Goal: Book appointment/travel/reservation

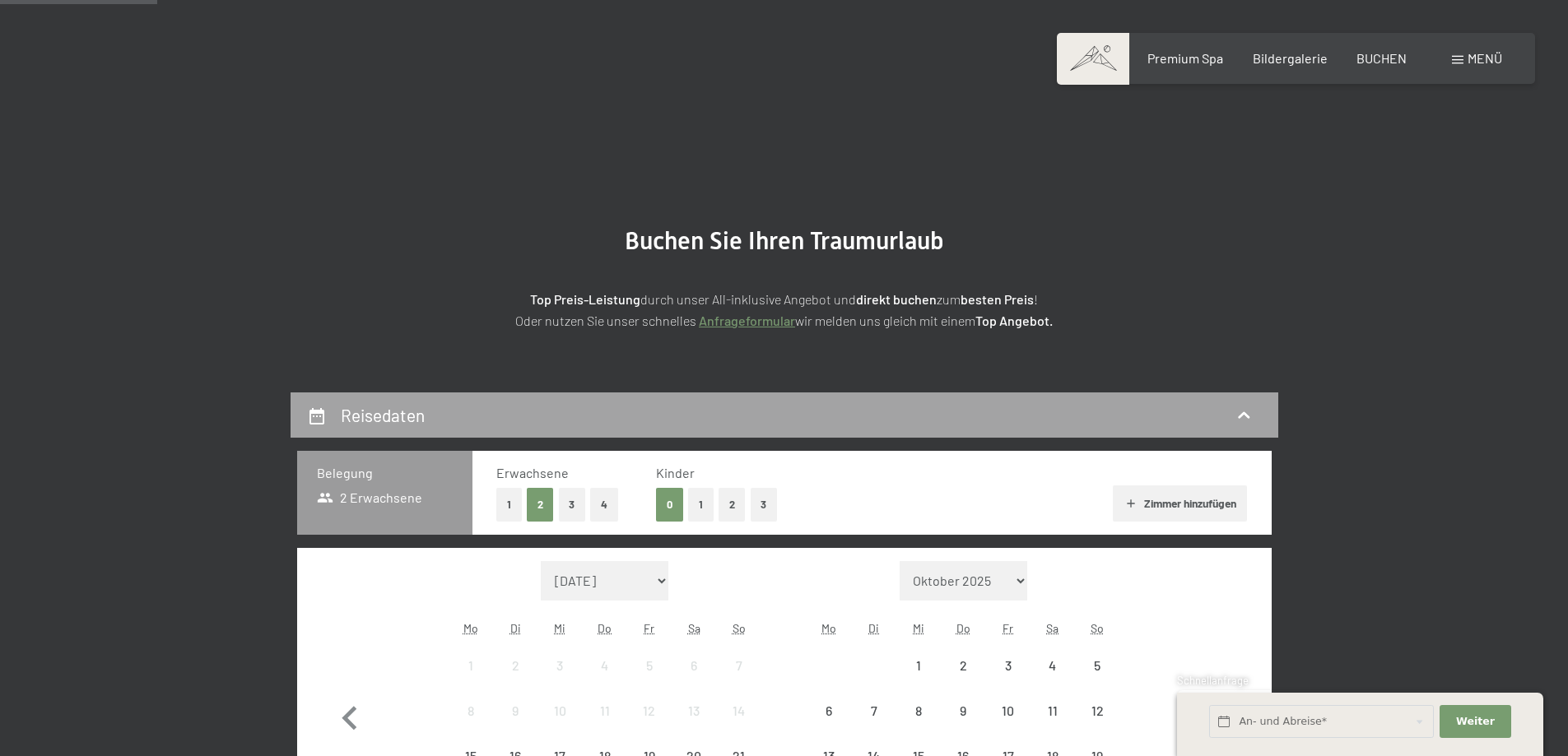
scroll to position [247, 0]
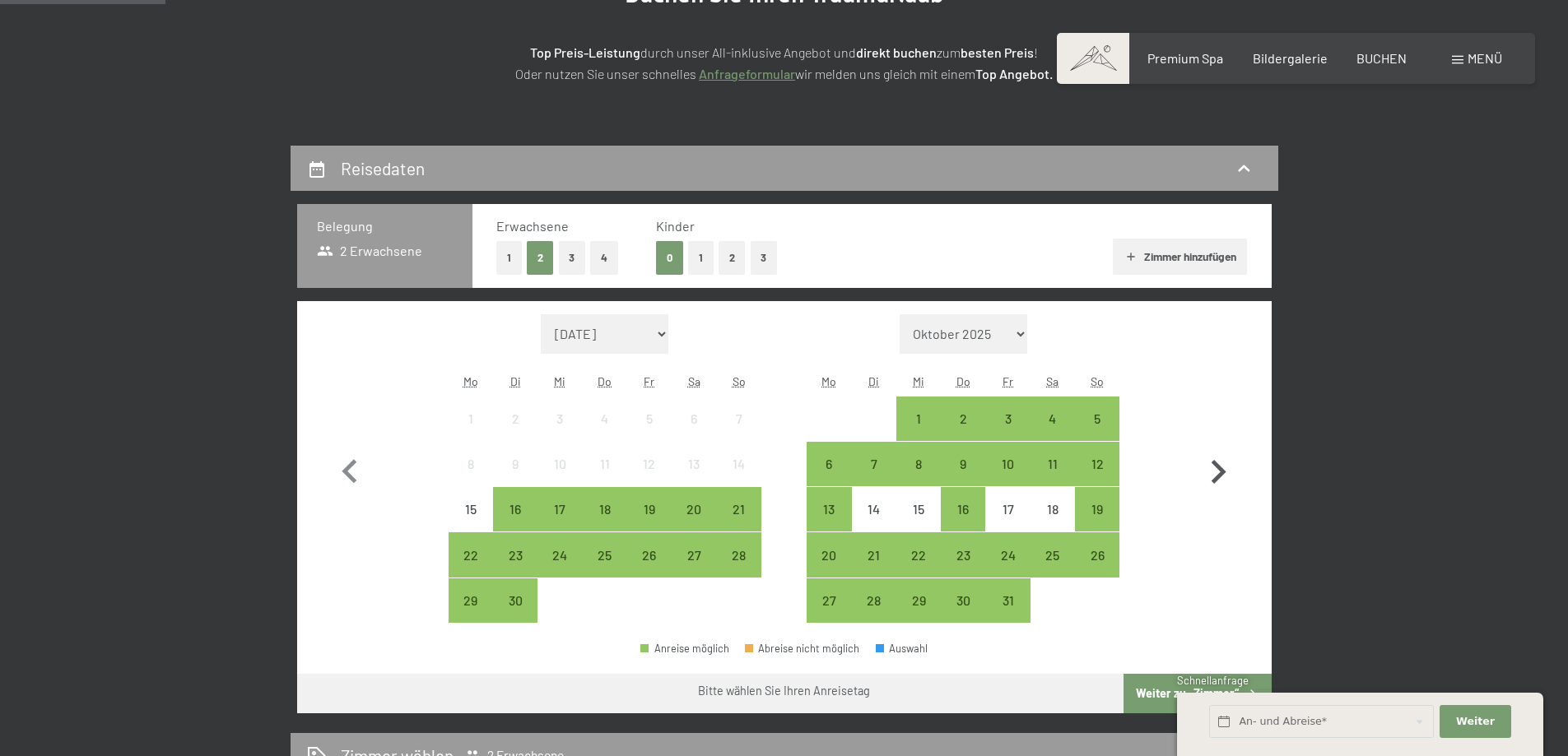
click at [1229, 474] on icon "button" at bounding box center [1217, 472] width 48 height 48
select select "2025-10-01"
select select "2025-11-01"
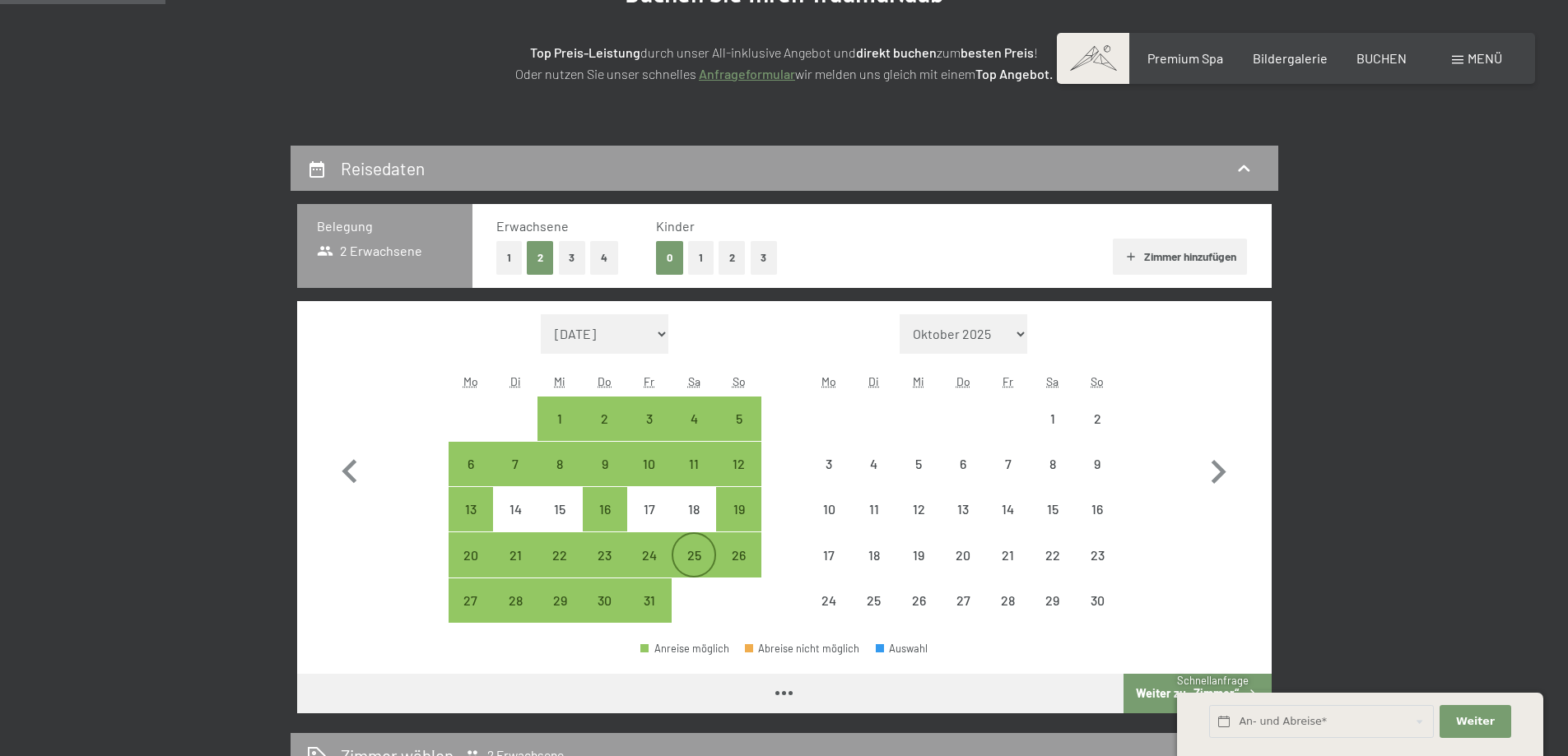
select select "2025-10-01"
select select "2025-11-01"
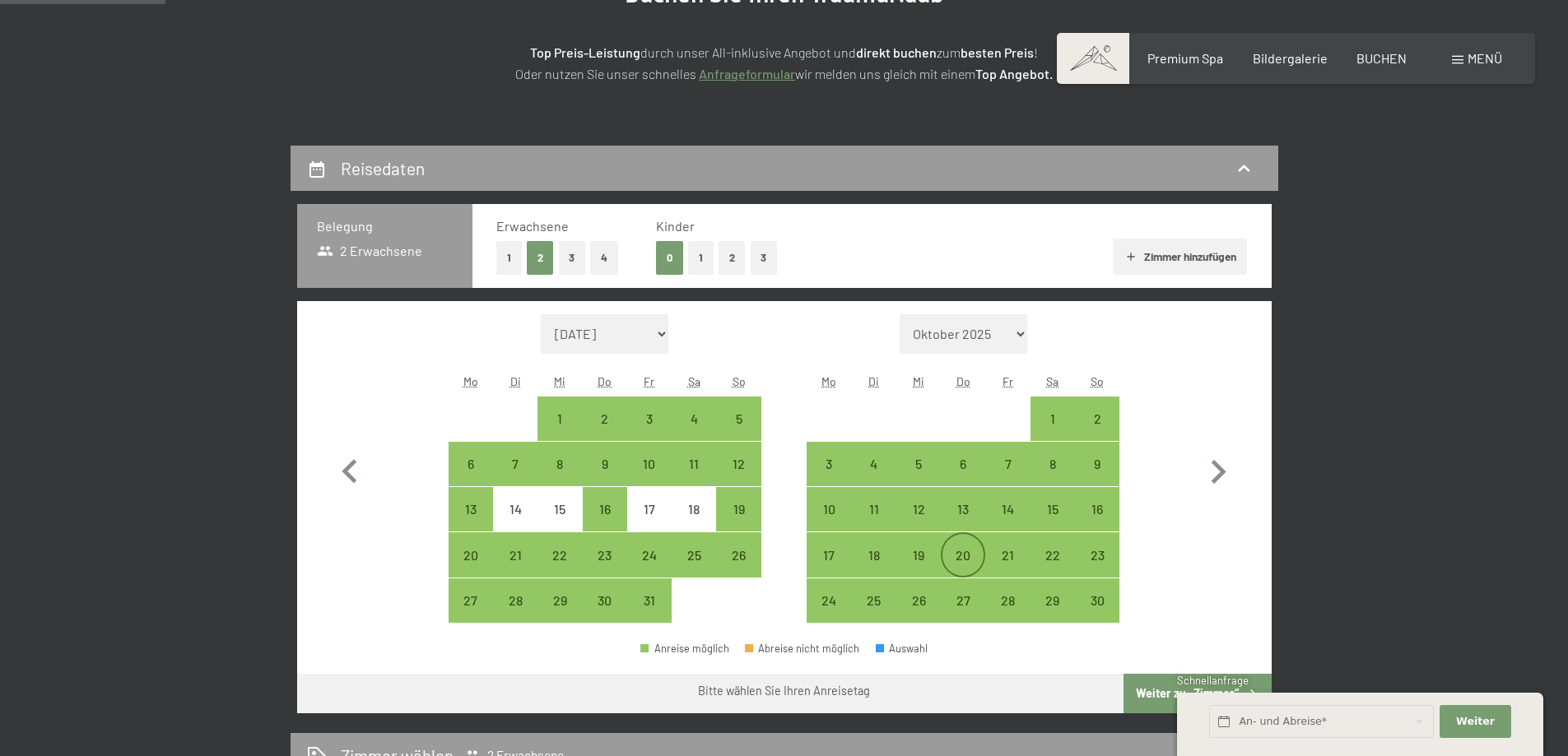
click at [969, 553] on div "20" at bounding box center [962, 569] width 41 height 41
select select "2025-10-01"
select select "2025-11-01"
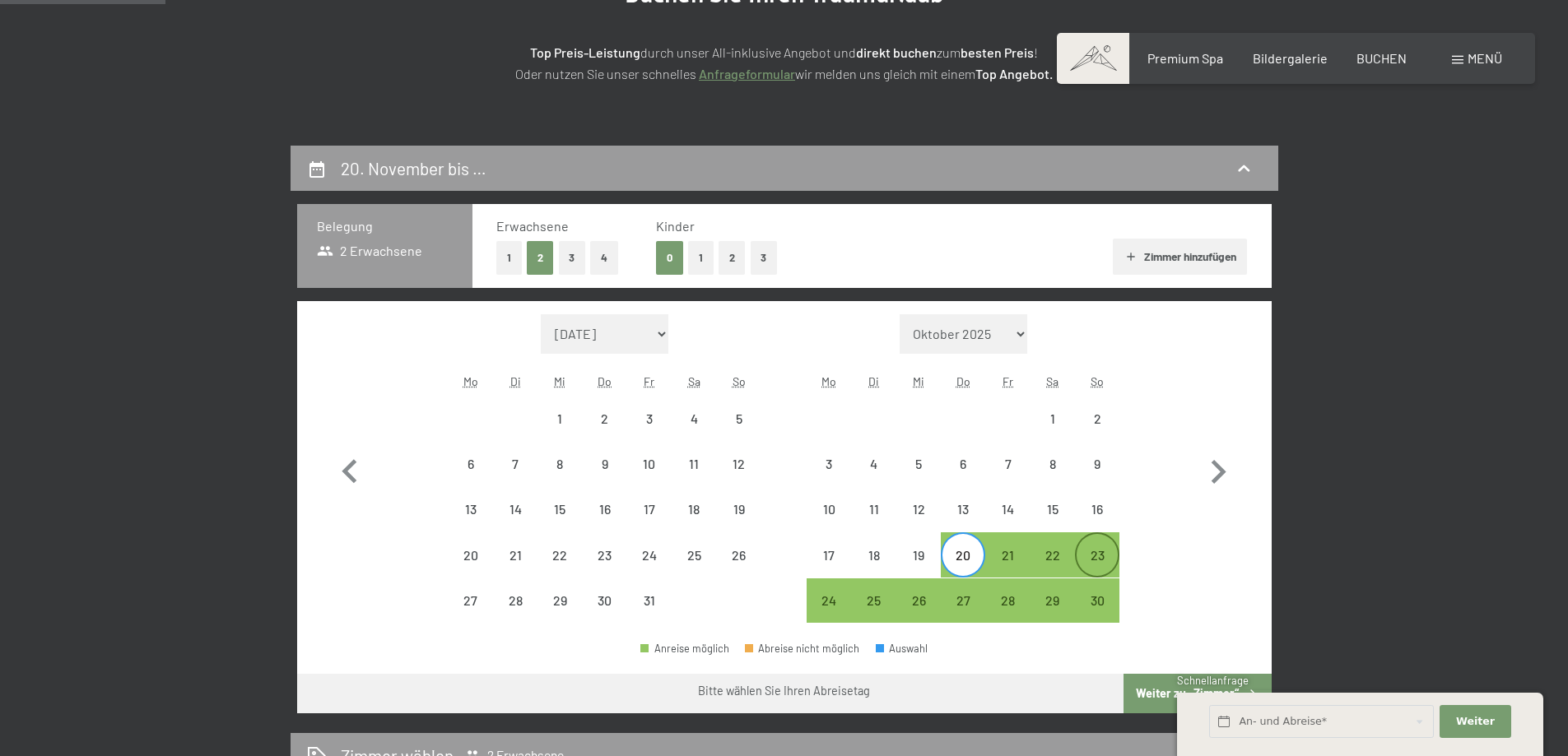
click at [1100, 558] on div "23" at bounding box center [1096, 569] width 41 height 41
select select "2025-10-01"
select select "2025-11-01"
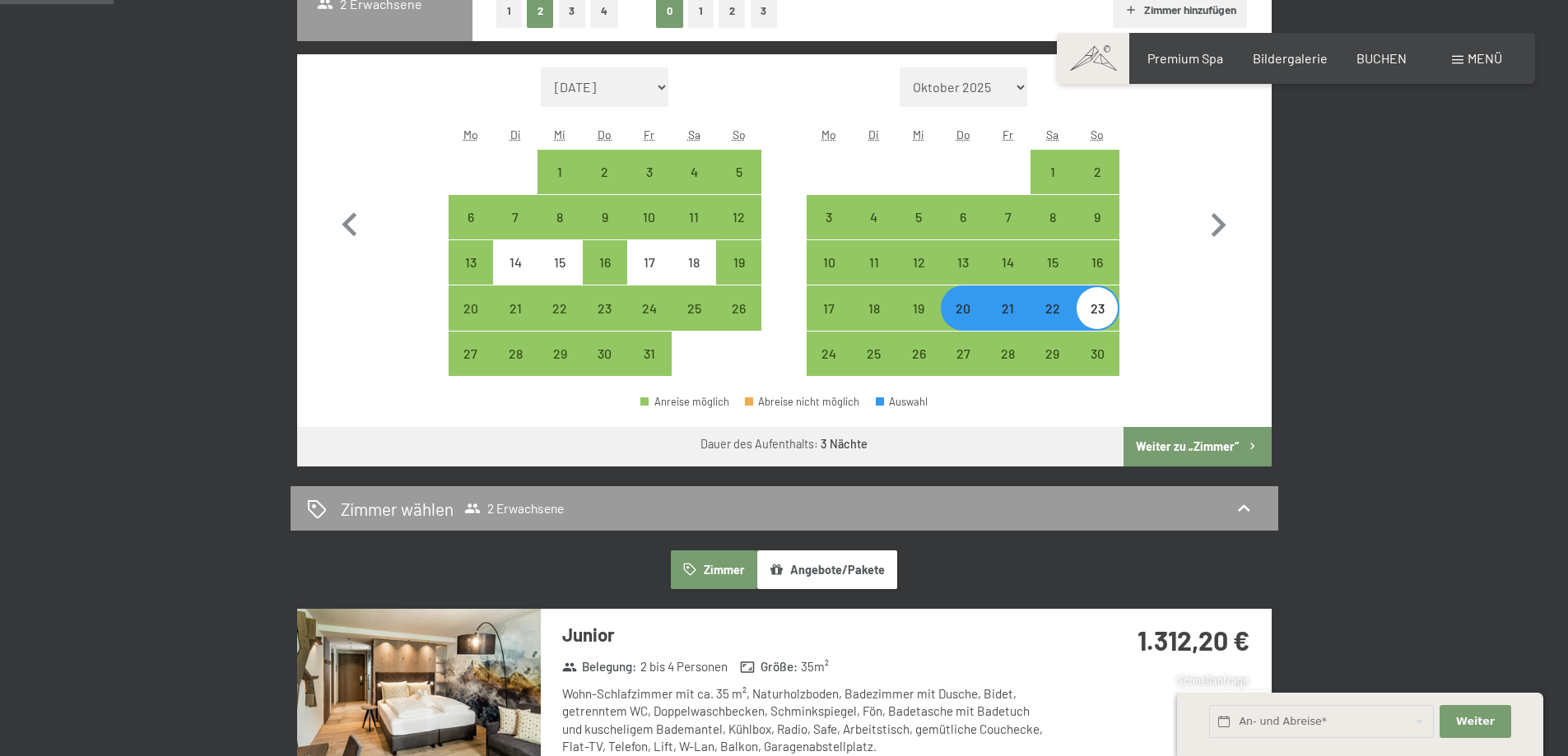
click at [1196, 445] on button "Weiter zu „Zimmer“" at bounding box center [1196, 446] width 147 height 39
select select "2025-10-01"
select select "2025-11-01"
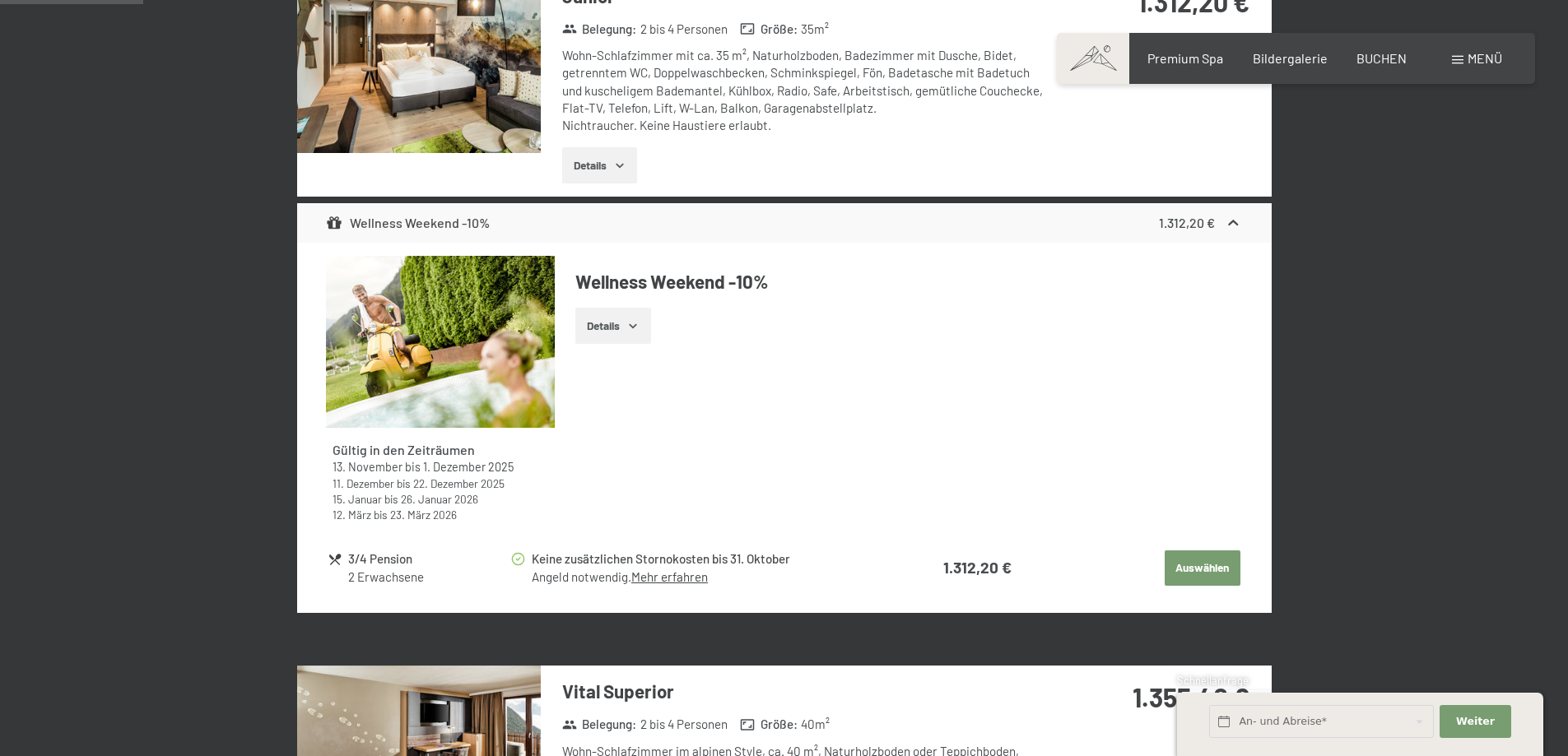
scroll to position [639, 0]
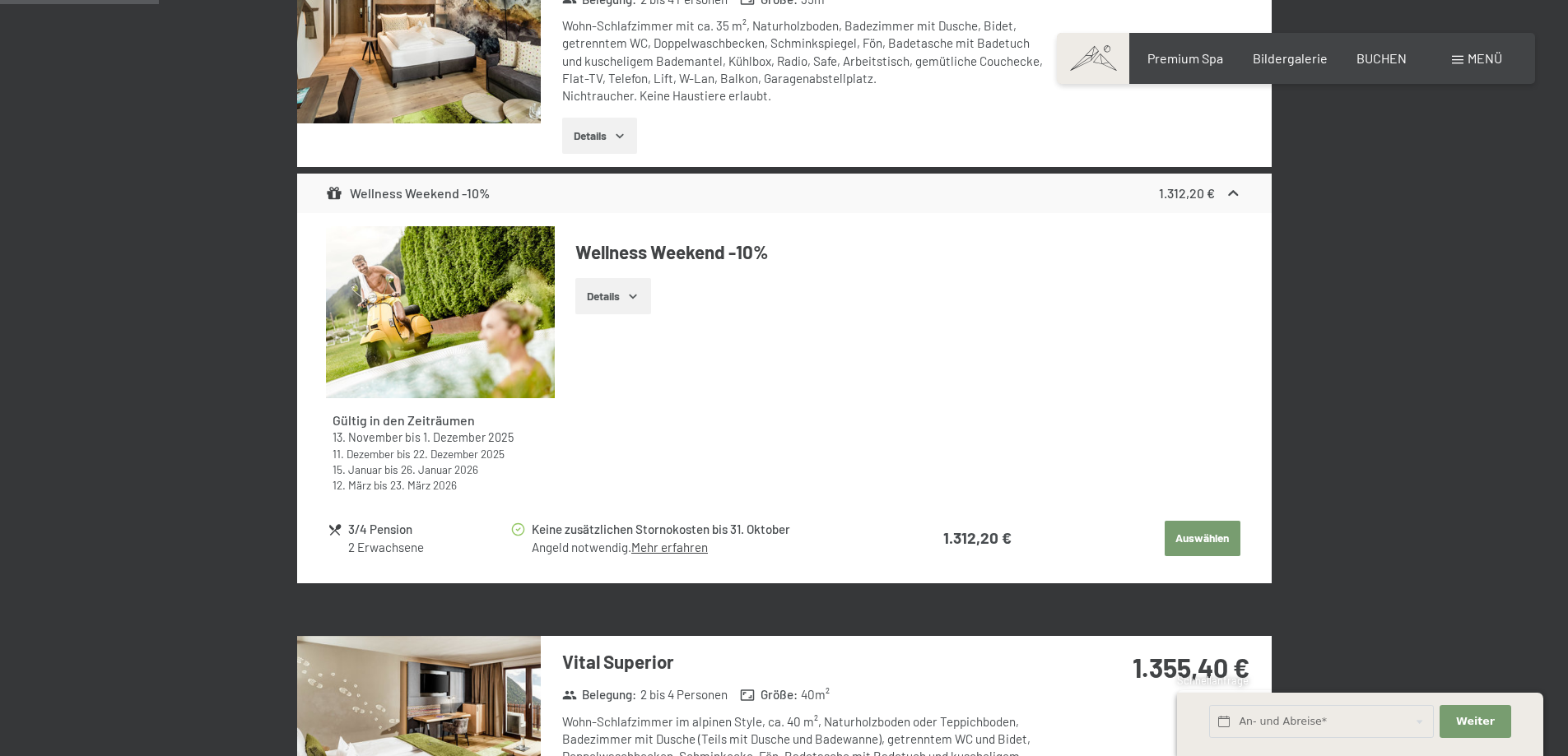
click at [635, 286] on button "Details" at bounding box center [613, 296] width 75 height 37
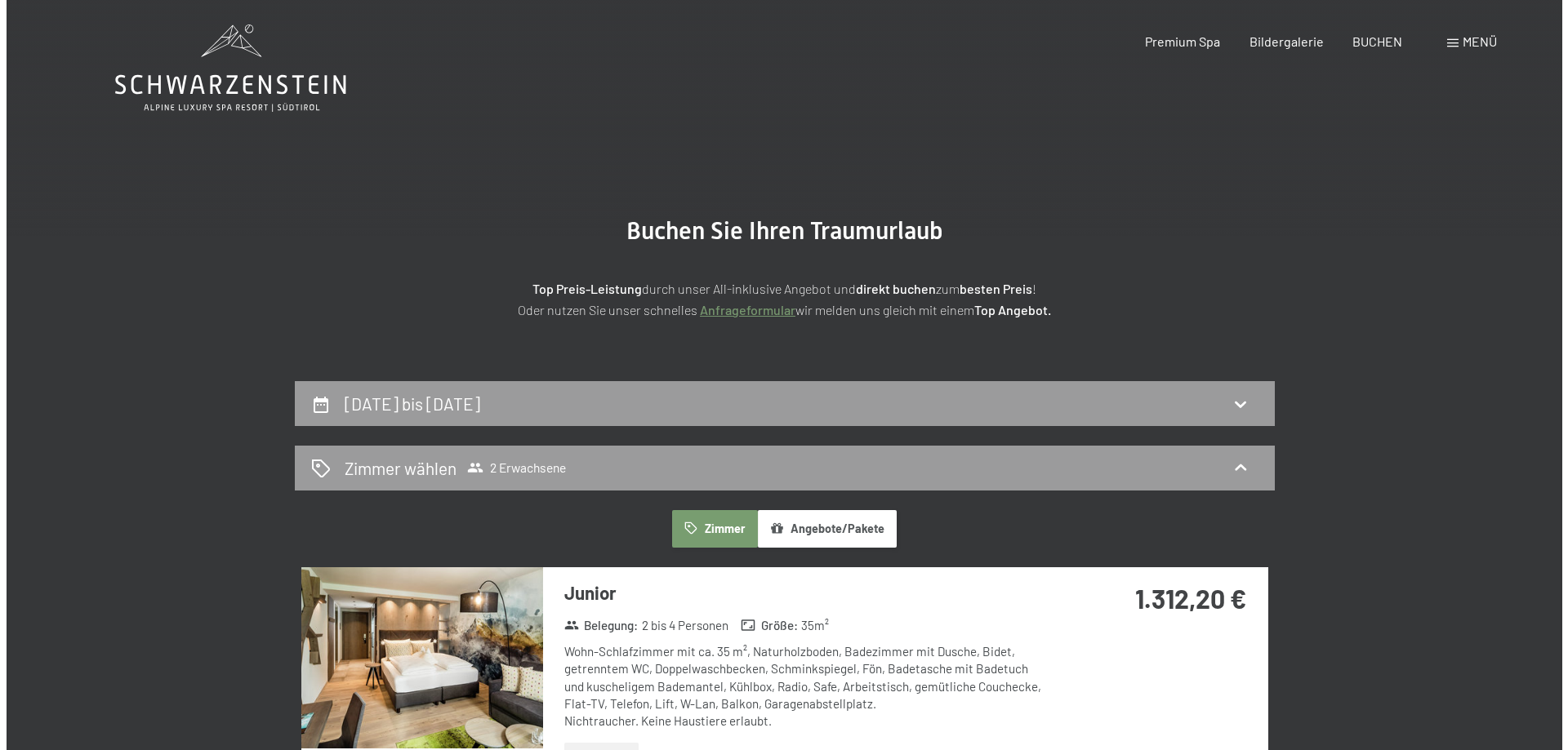
scroll to position [0, 0]
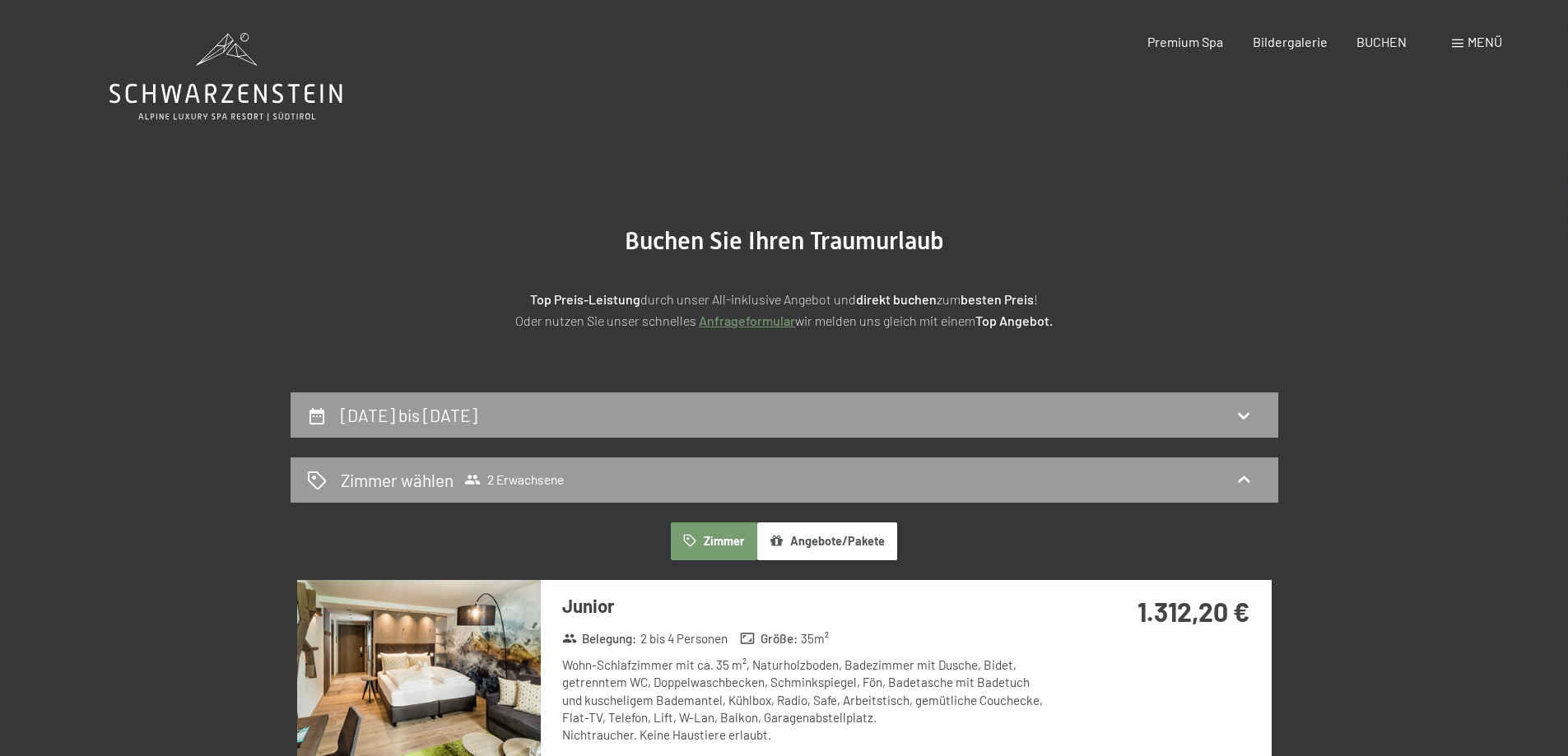
click at [1467, 33] on div "Menü" at bounding box center [1477, 42] width 51 height 18
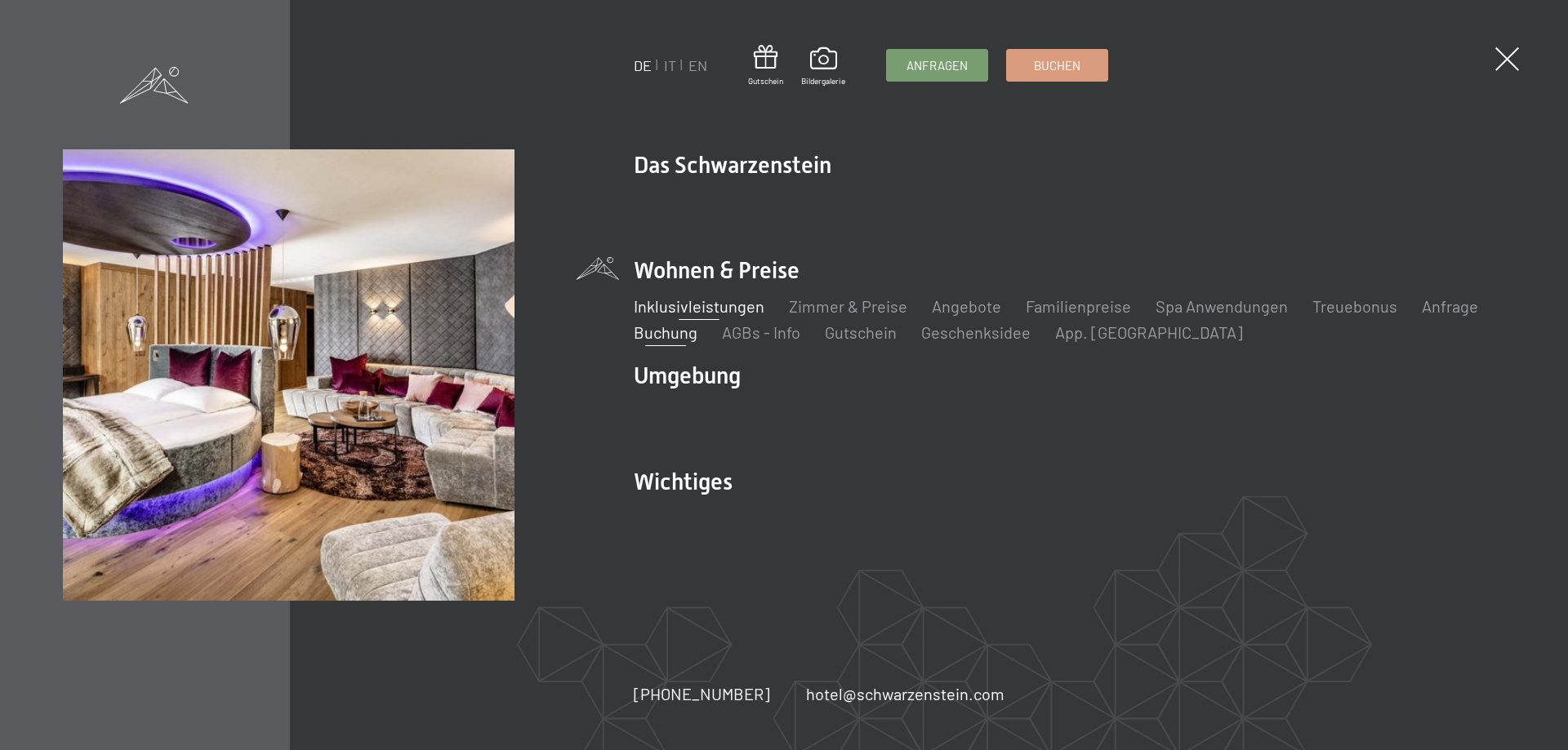
click at [721, 311] on link "Inklusivleistungen" at bounding box center [698, 306] width 131 height 20
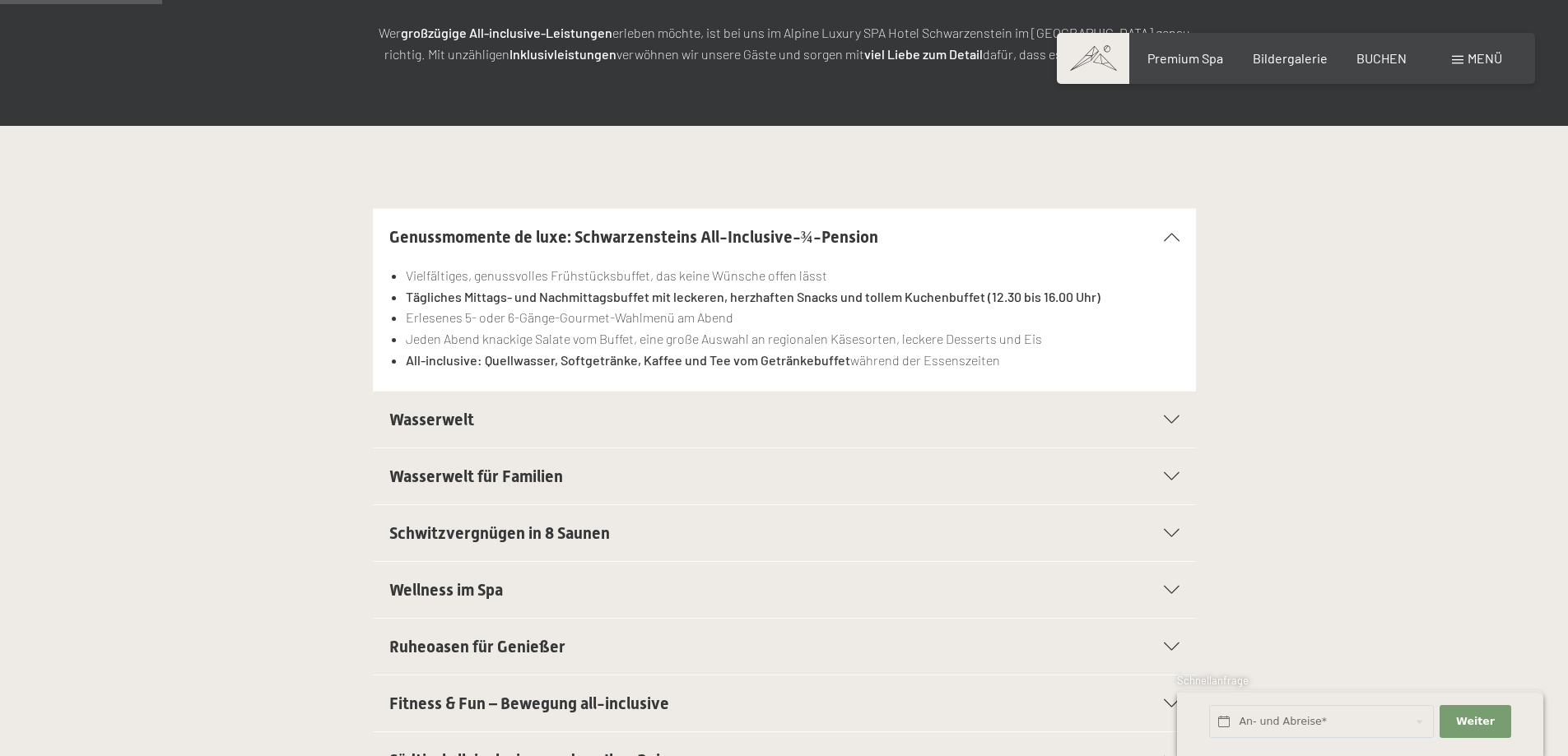
scroll to position [329, 0]
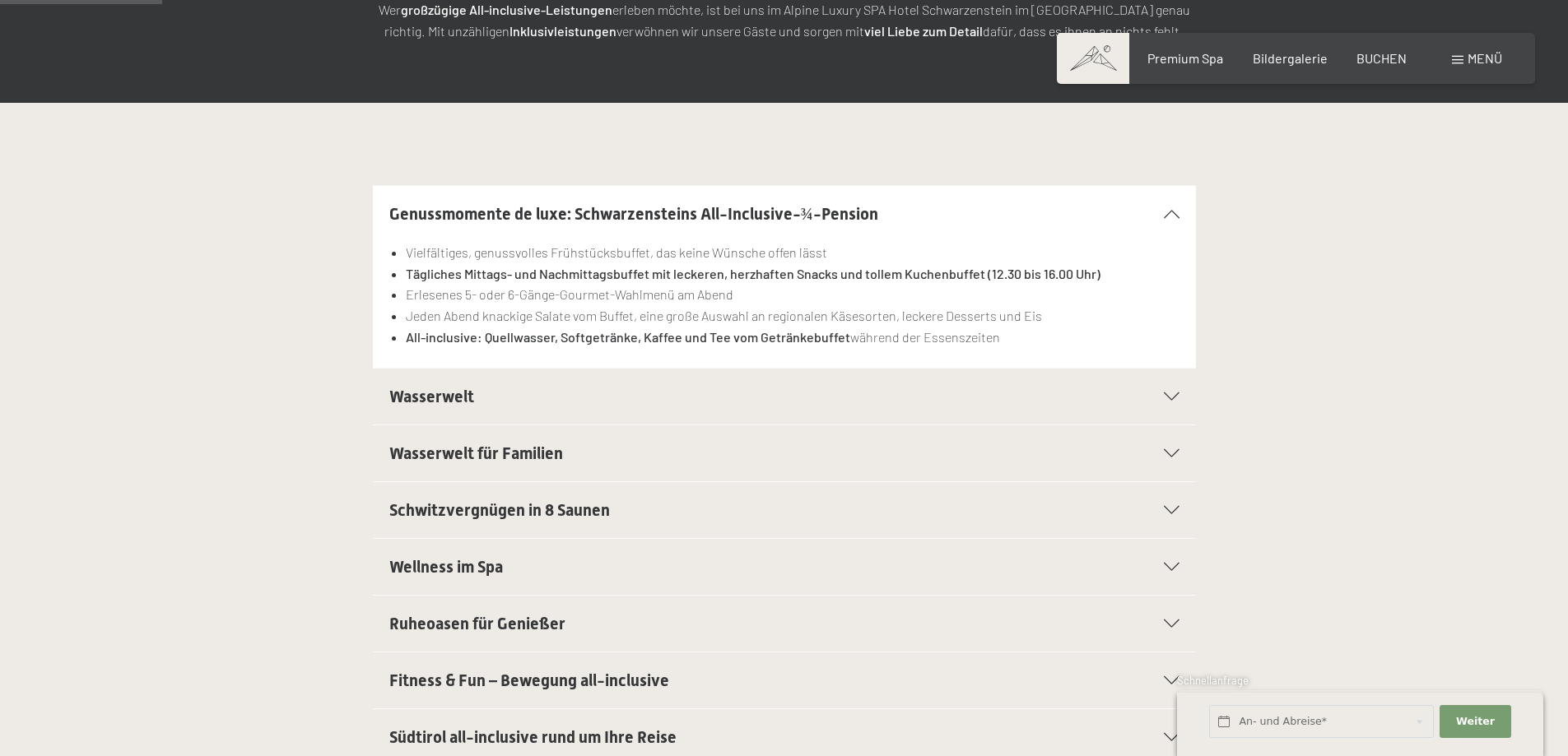
click at [444, 401] on span "Wasserwelt" at bounding box center [431, 397] width 85 height 20
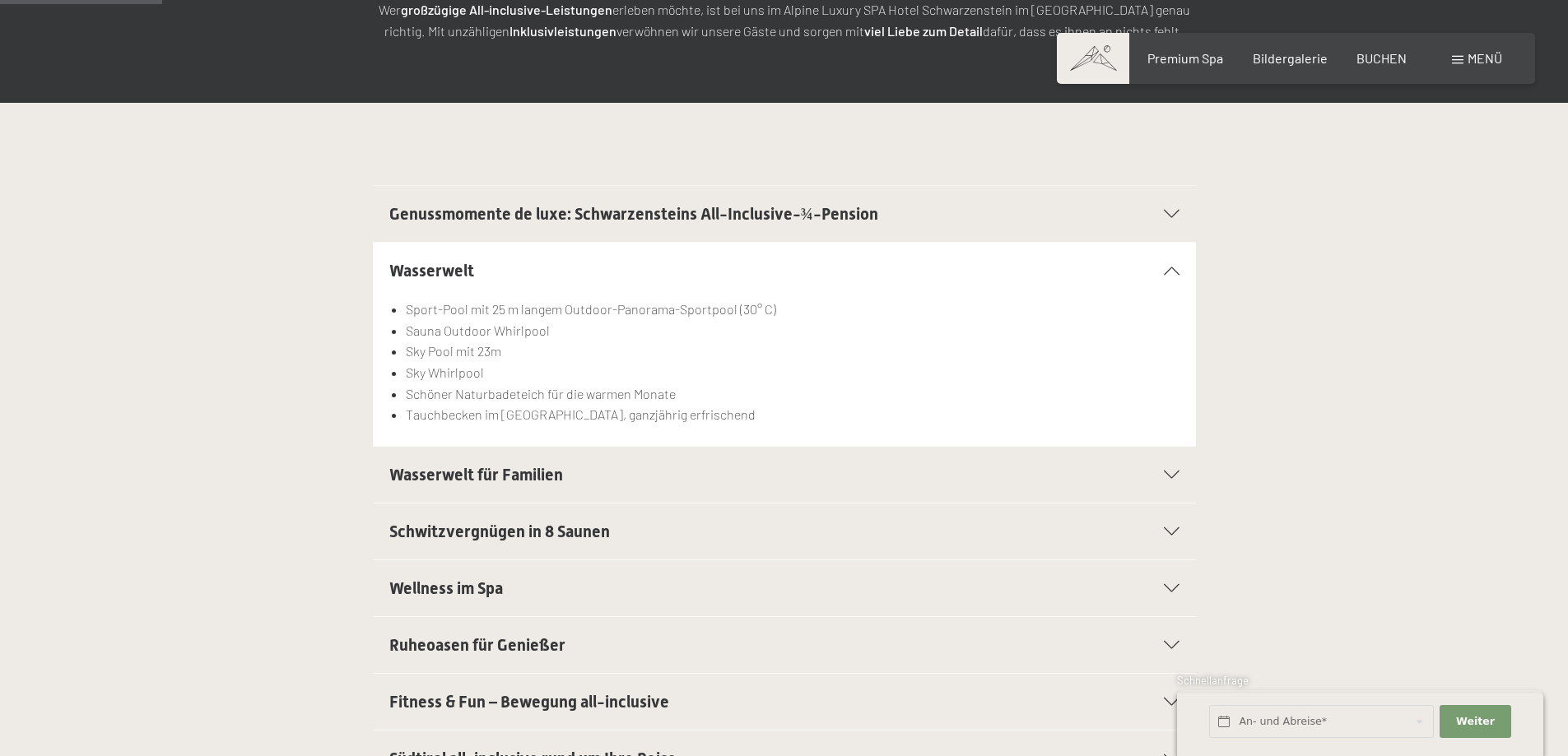
click at [482, 467] on span "Wasserwelt für Familien" at bounding box center [475, 474] width 174 height 20
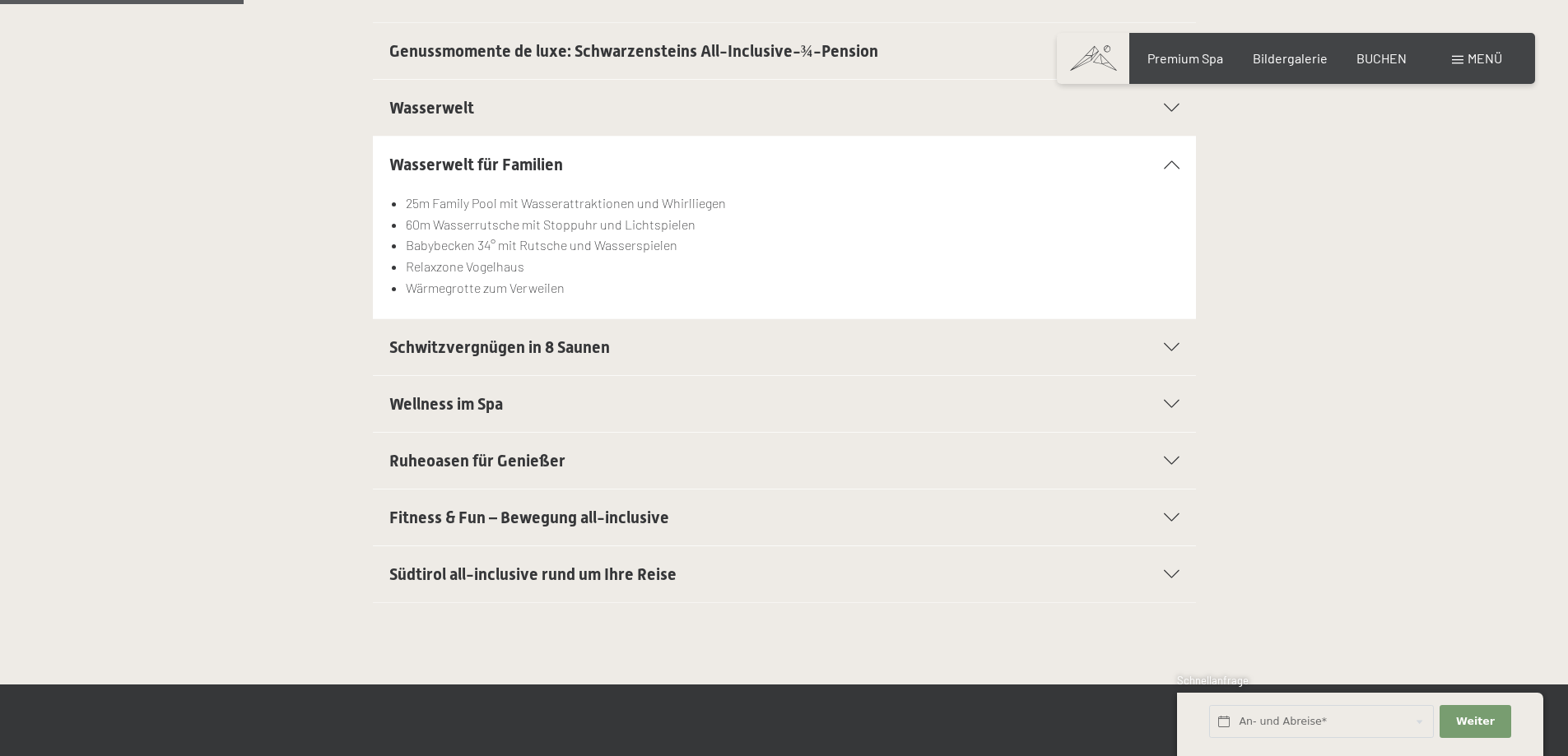
scroll to position [494, 0]
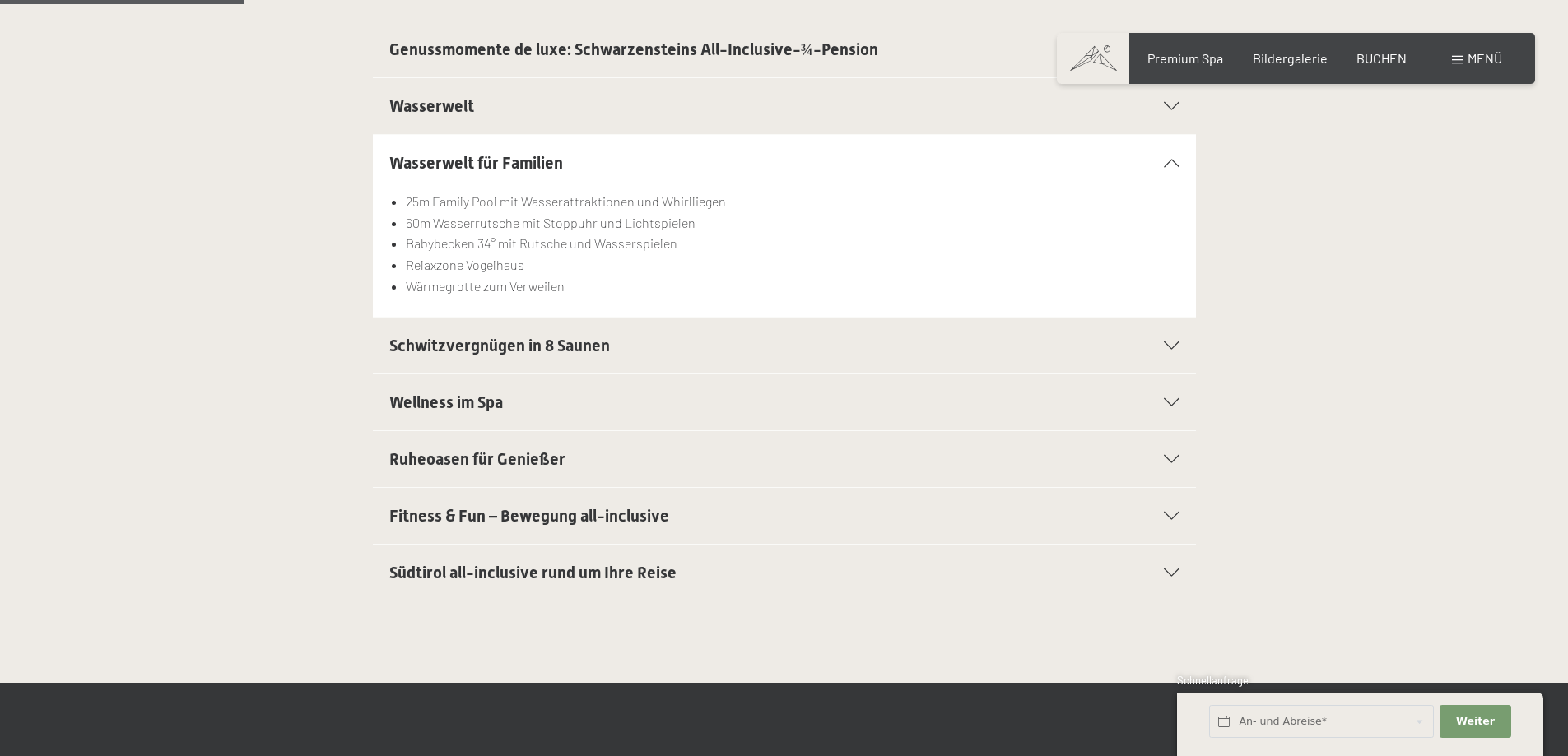
click at [467, 341] on span "Schwitzvergnügen in 8 Saunen" at bounding box center [499, 345] width 221 height 20
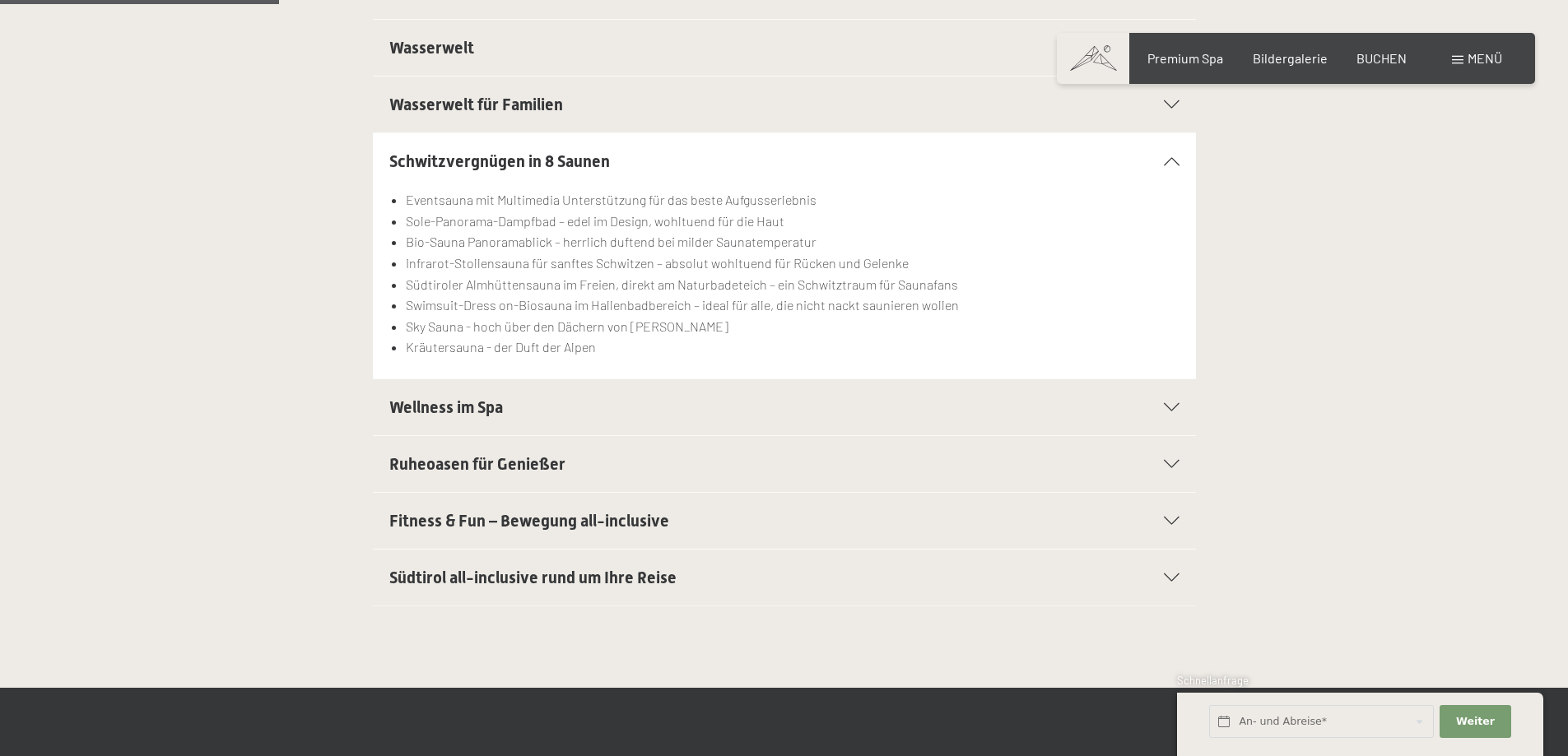
scroll to position [576, 0]
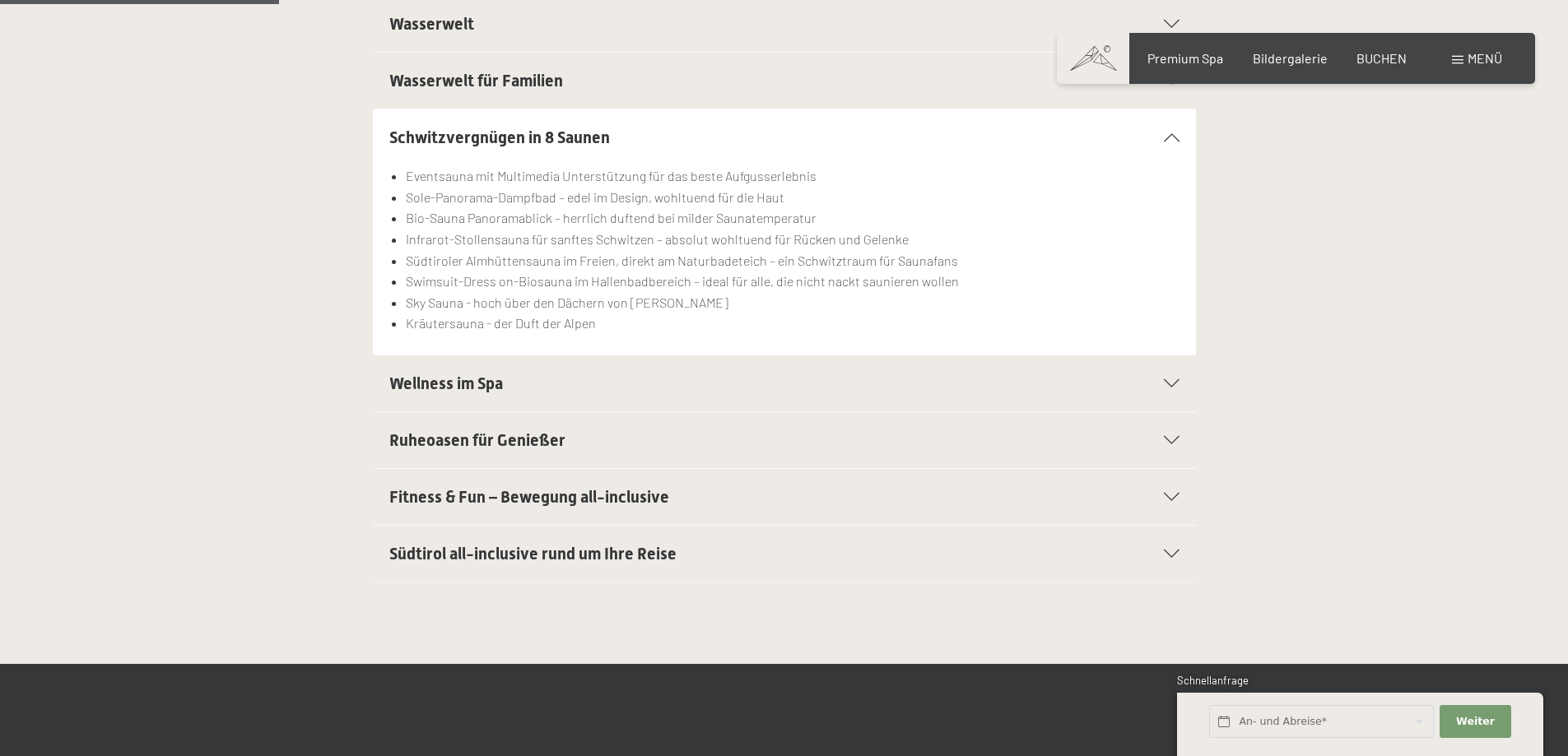
click at [460, 373] on span "Wellness im Spa" at bounding box center [446, 383] width 113 height 20
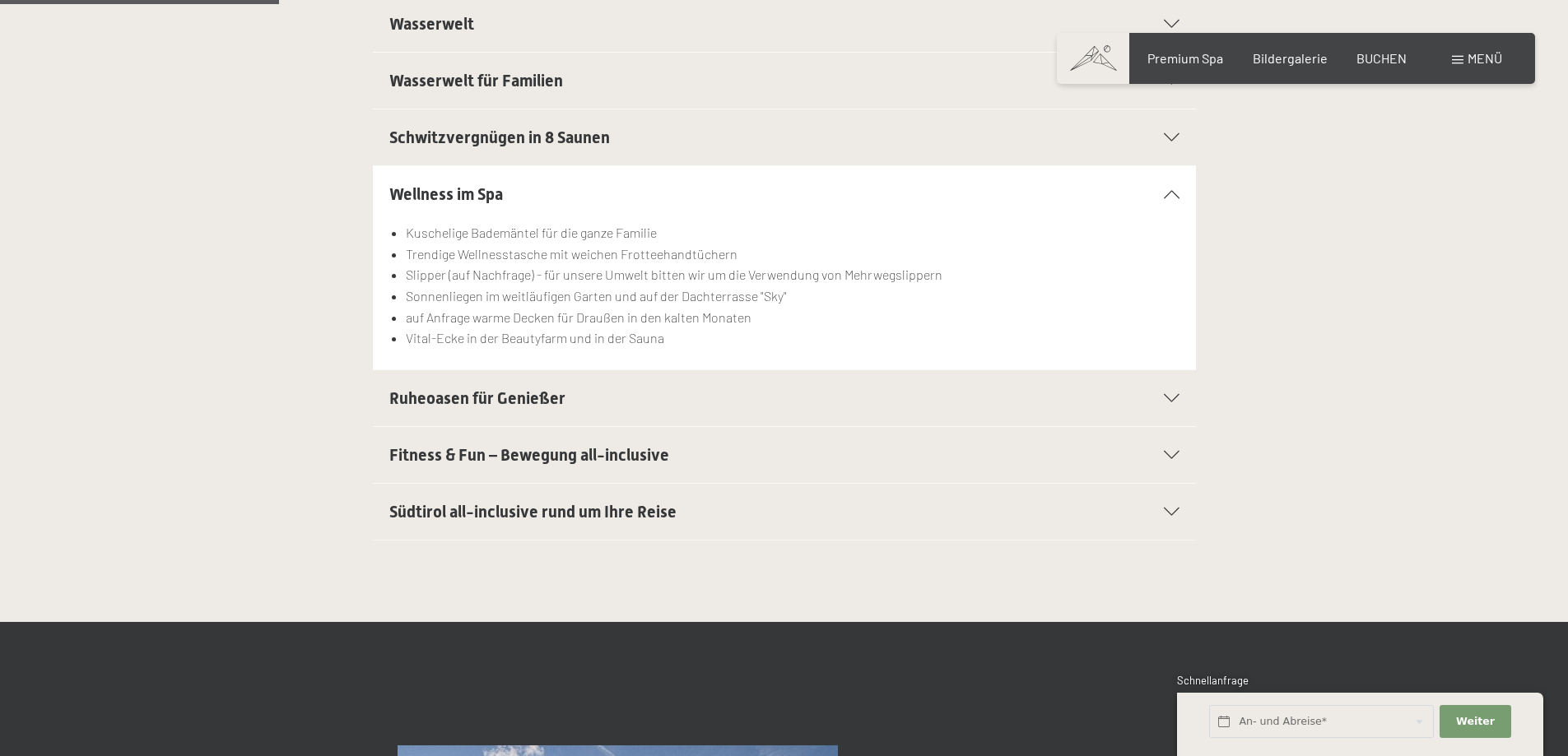
click at [451, 401] on span "Ruheoasen für Genießer" at bounding box center [477, 398] width 176 height 20
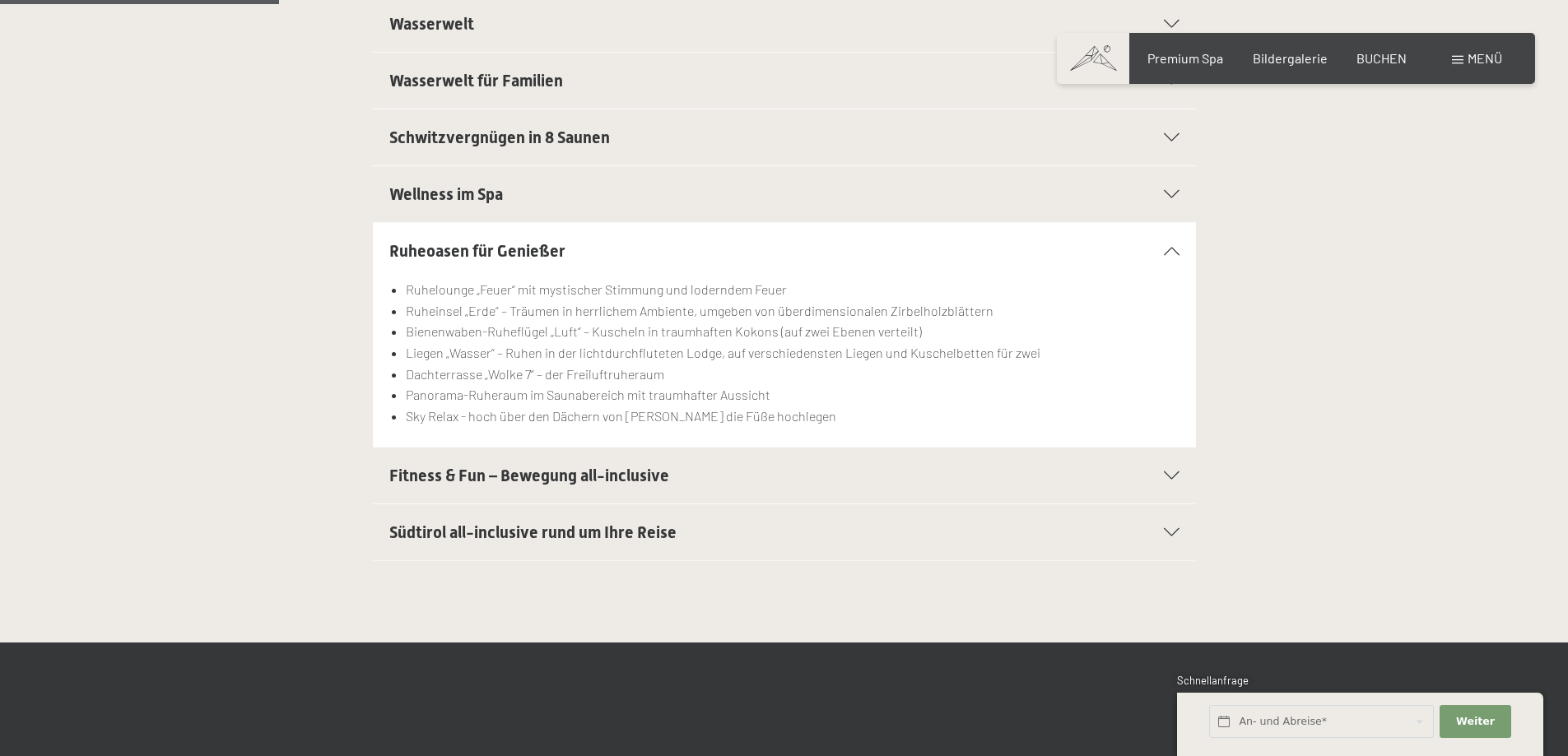
click at [474, 466] on span "Fitness & Fun – Bewegung all-inclusive" at bounding box center [528, 475] width 280 height 20
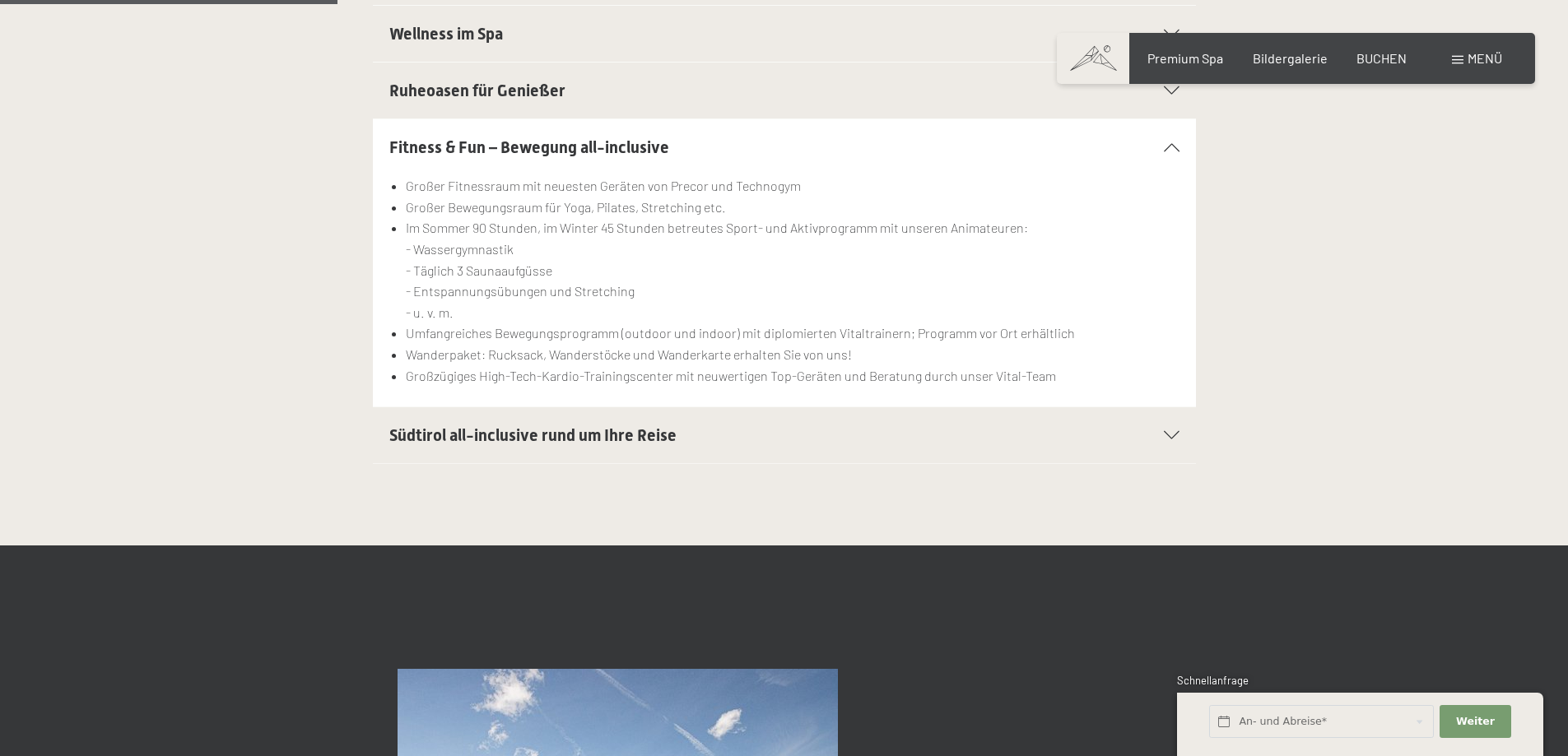
scroll to position [740, 0]
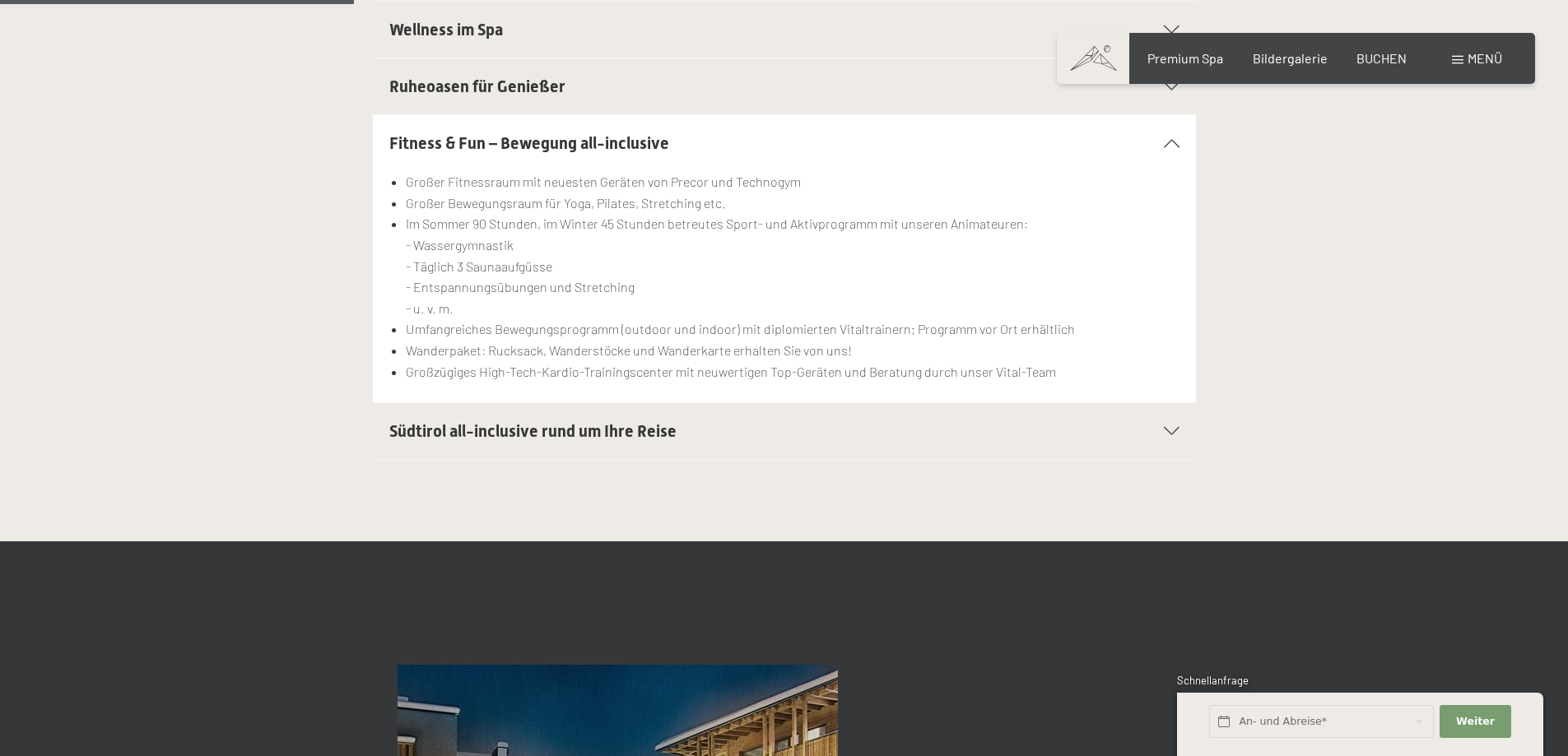
click at [464, 459] on div "Südtirol all-inclusive rund um Ihre Reise" at bounding box center [784, 431] width 790 height 56
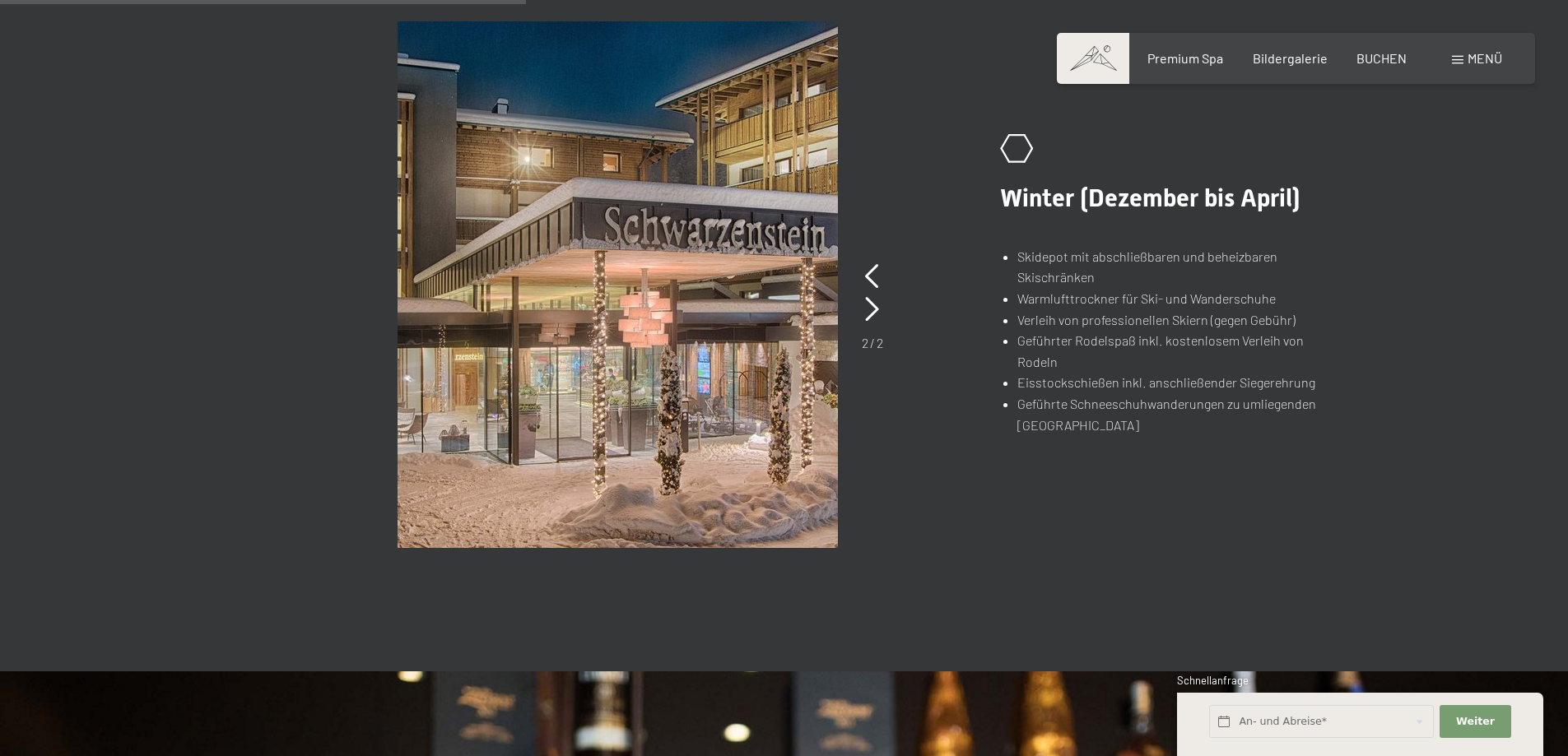
scroll to position [1317, 0]
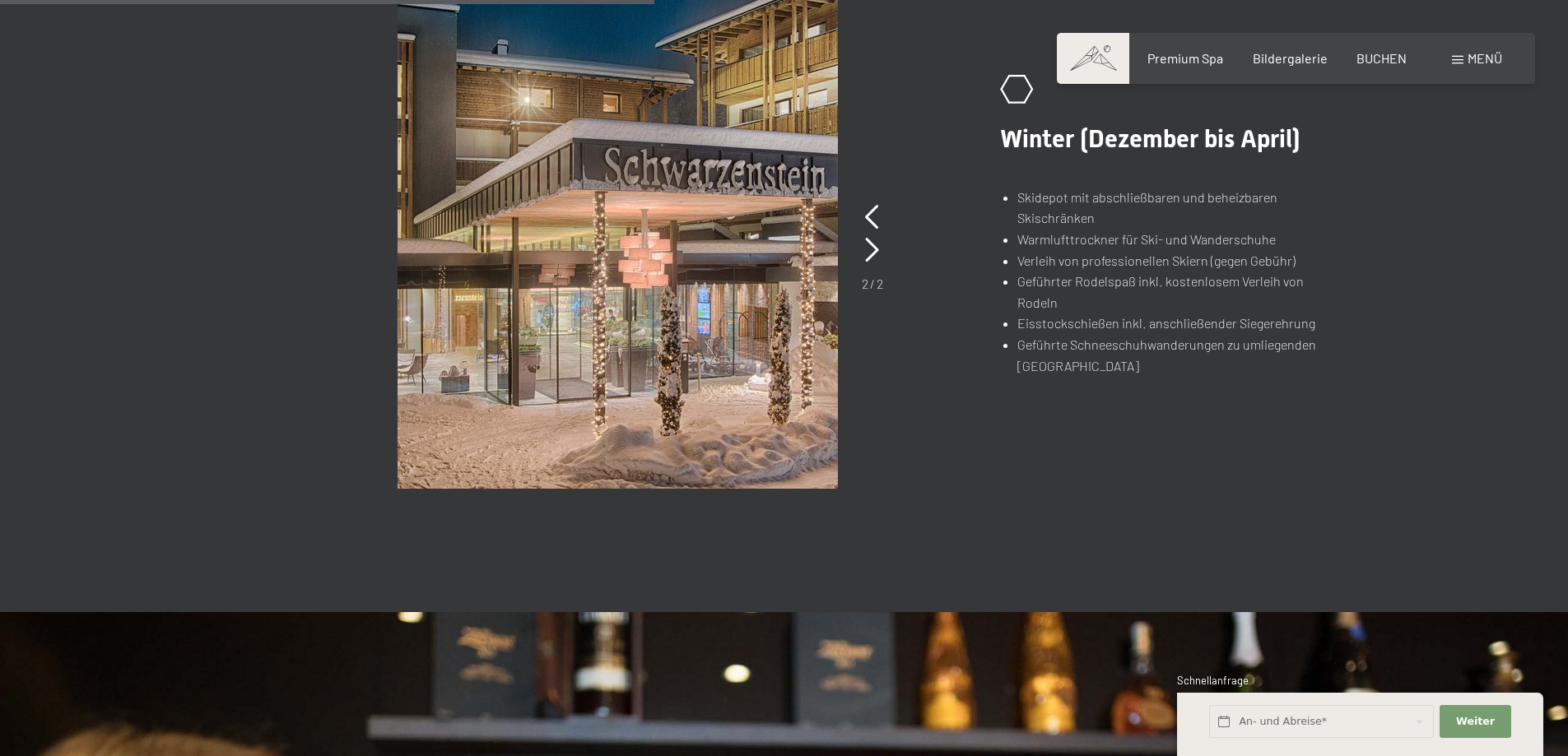
click at [881, 215] on div "2 / 2" at bounding box center [872, 247] width 22 height 92
click at [875, 215] on icon at bounding box center [872, 217] width 14 height 24
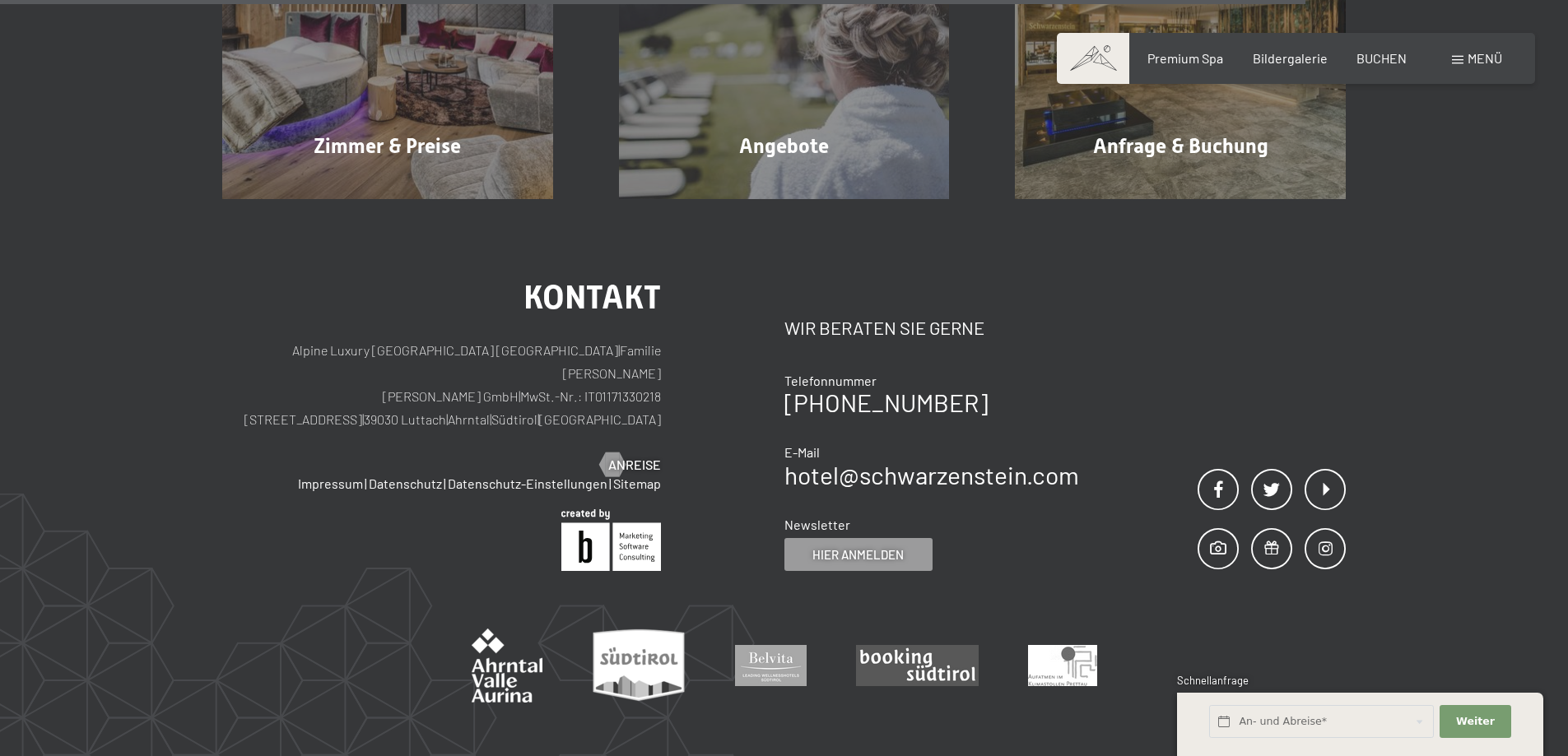
scroll to position [2489, 0]
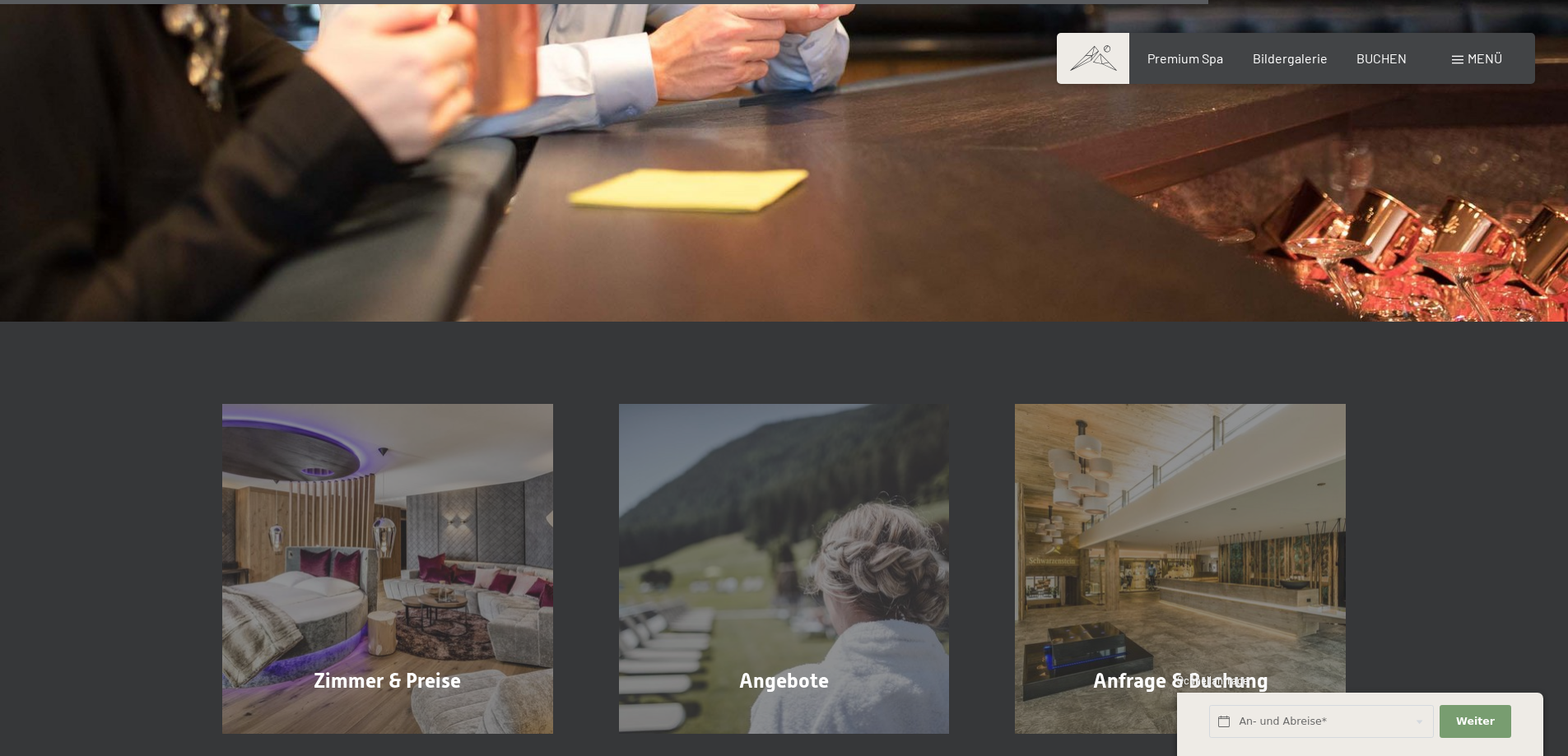
click at [1484, 53] on span "Menü" at bounding box center [1485, 58] width 35 height 16
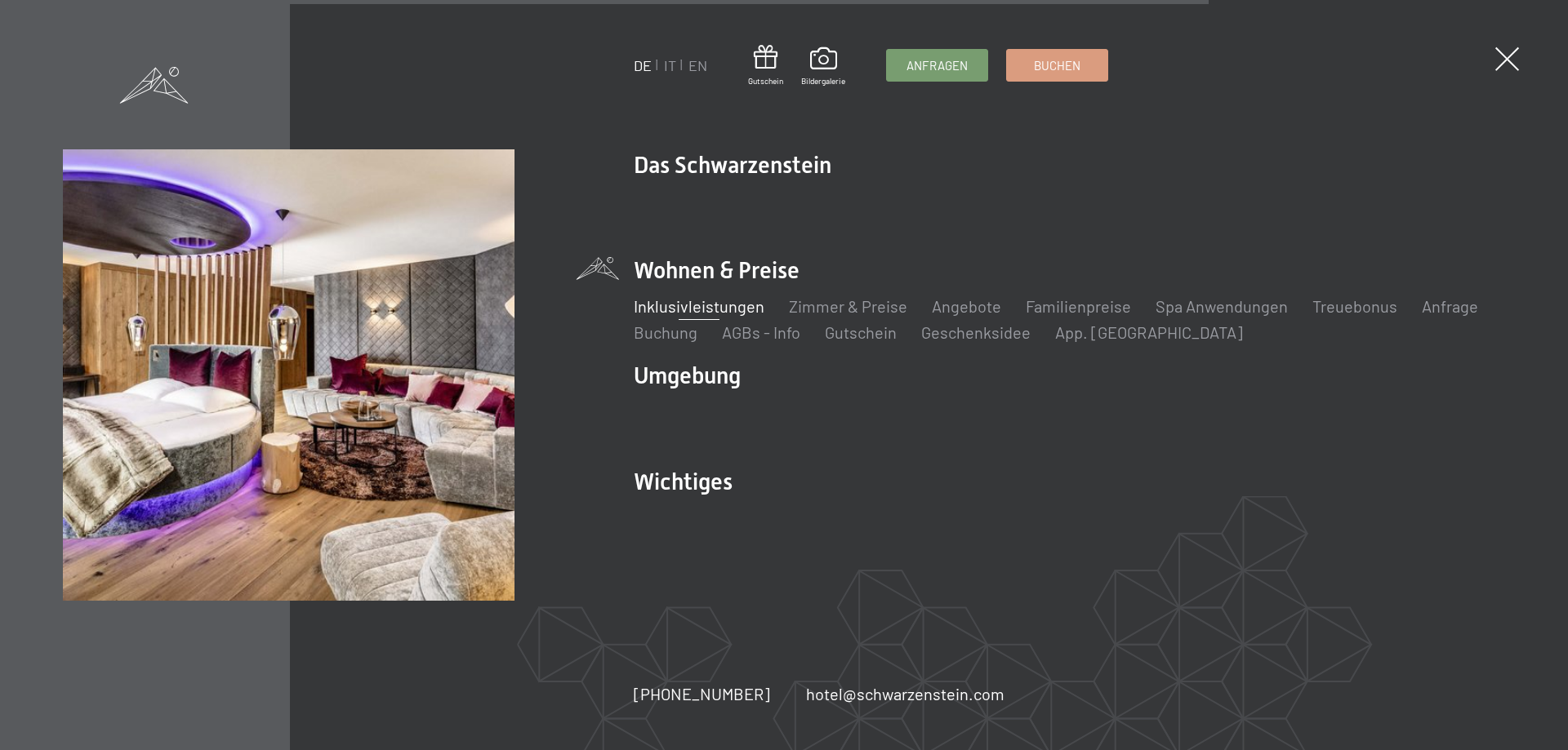
click at [1522, 57] on div "DE IT EN Gutschein Bildergalerie Anfragen Buchen DE IT EN Das Schwarzenstein Ne…" at bounding box center [784, 375] width 1568 height 750
click at [1513, 57] on span at bounding box center [1507, 59] width 34 height 34
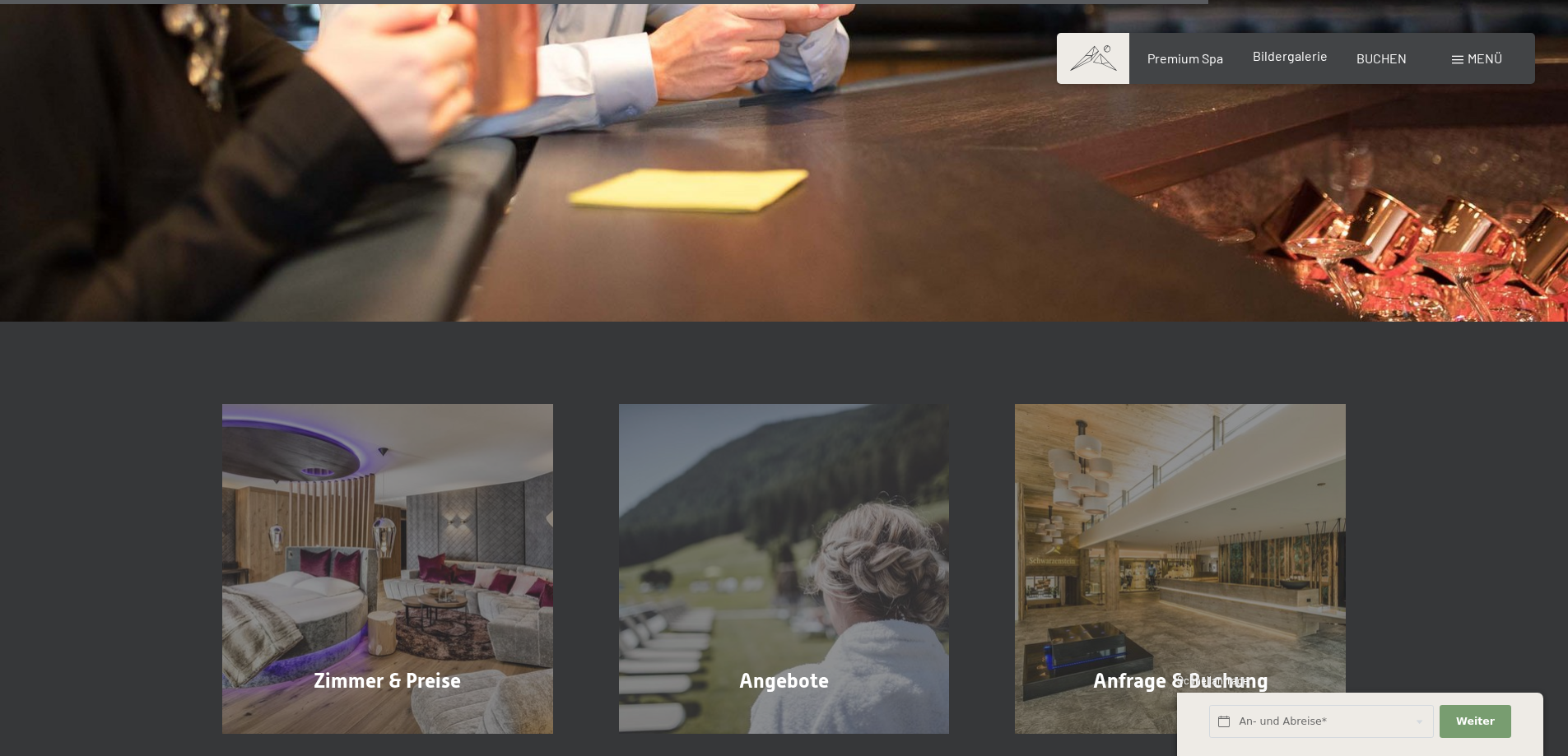
click at [1271, 57] on span "Bildergalerie" at bounding box center [1290, 56] width 75 height 16
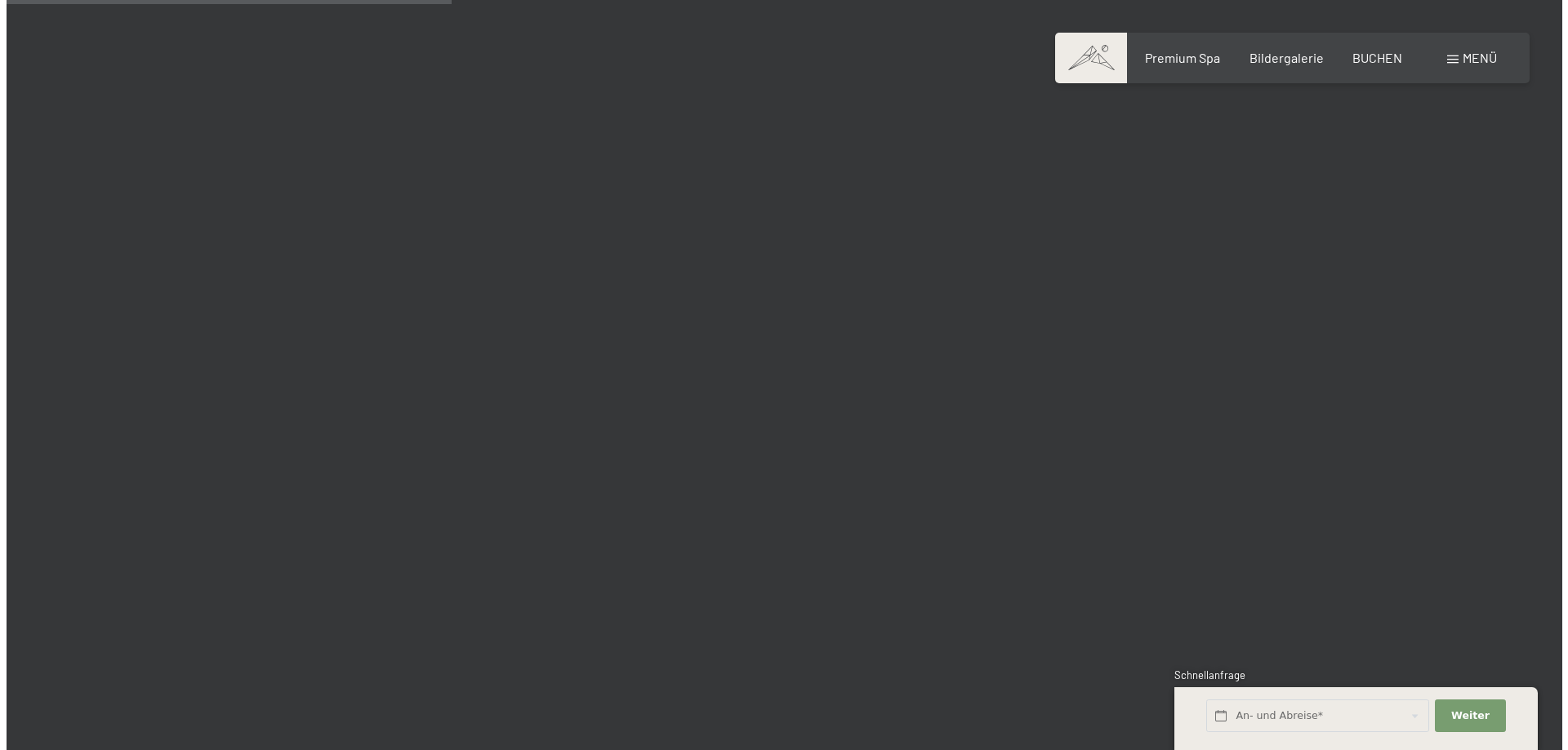
scroll to position [6367, 0]
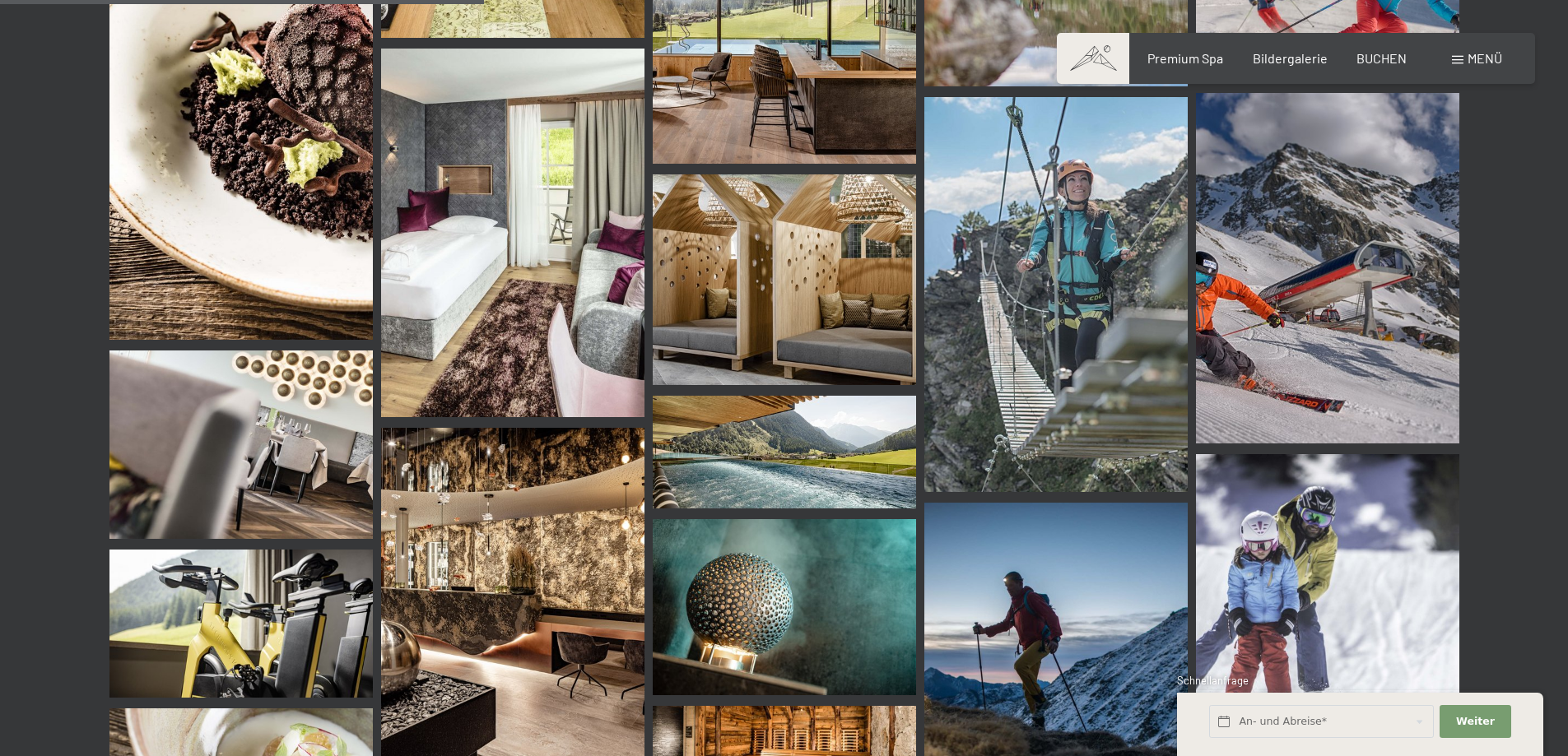
click at [1483, 65] on span "Menü" at bounding box center [1485, 58] width 35 height 16
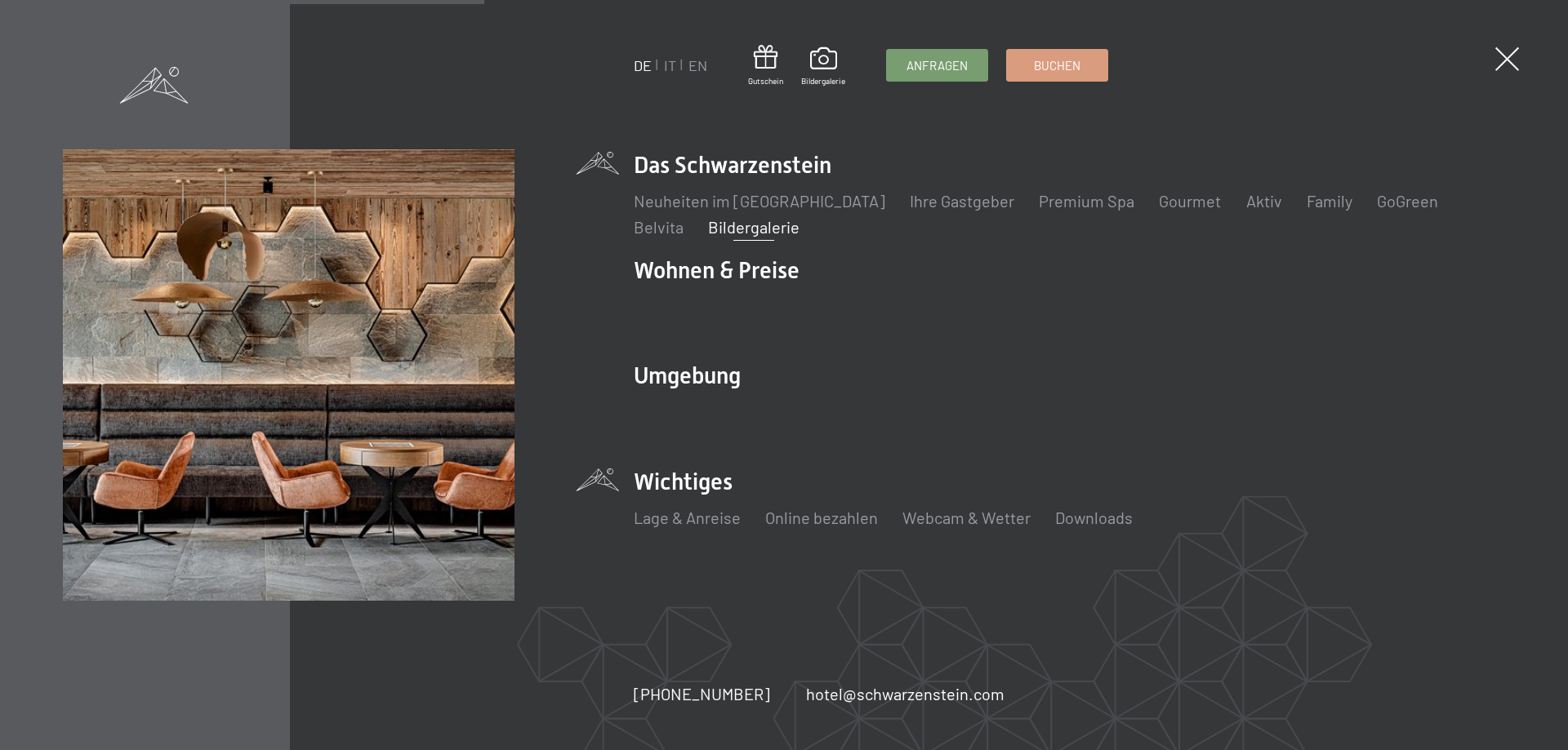
click at [684, 484] on li "Wichtiges Lage & Anreise Online bezahlen Webcam & Wetter Downloads" at bounding box center [1069, 506] width 871 height 80
click at [677, 482] on li "Wichtiges Lage & Anreise Online bezahlen Webcam & Wetter Downloads" at bounding box center [1069, 506] width 871 height 80
click at [686, 512] on link "Lage & Anreise" at bounding box center [687, 517] width 107 height 20
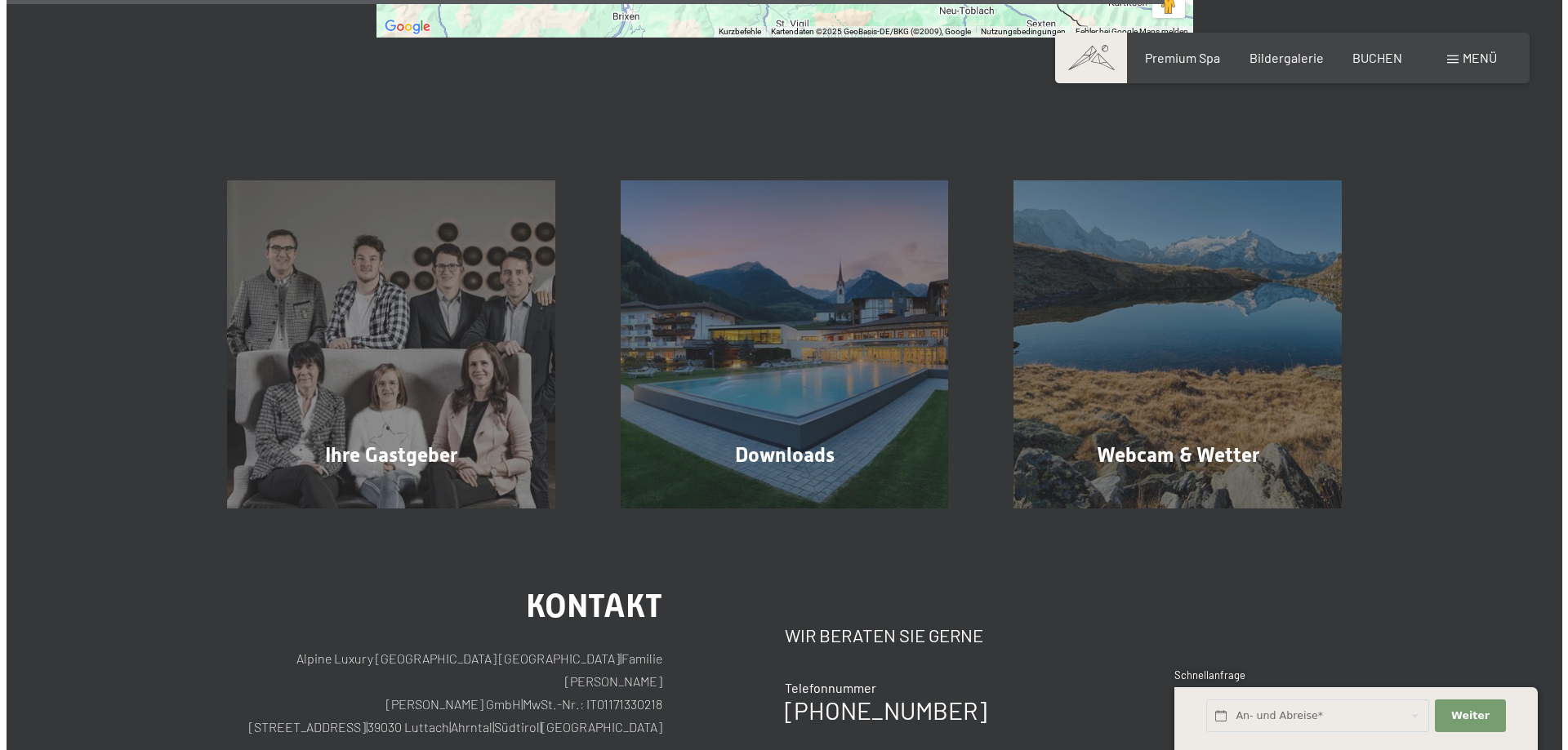
scroll to position [1306, 0]
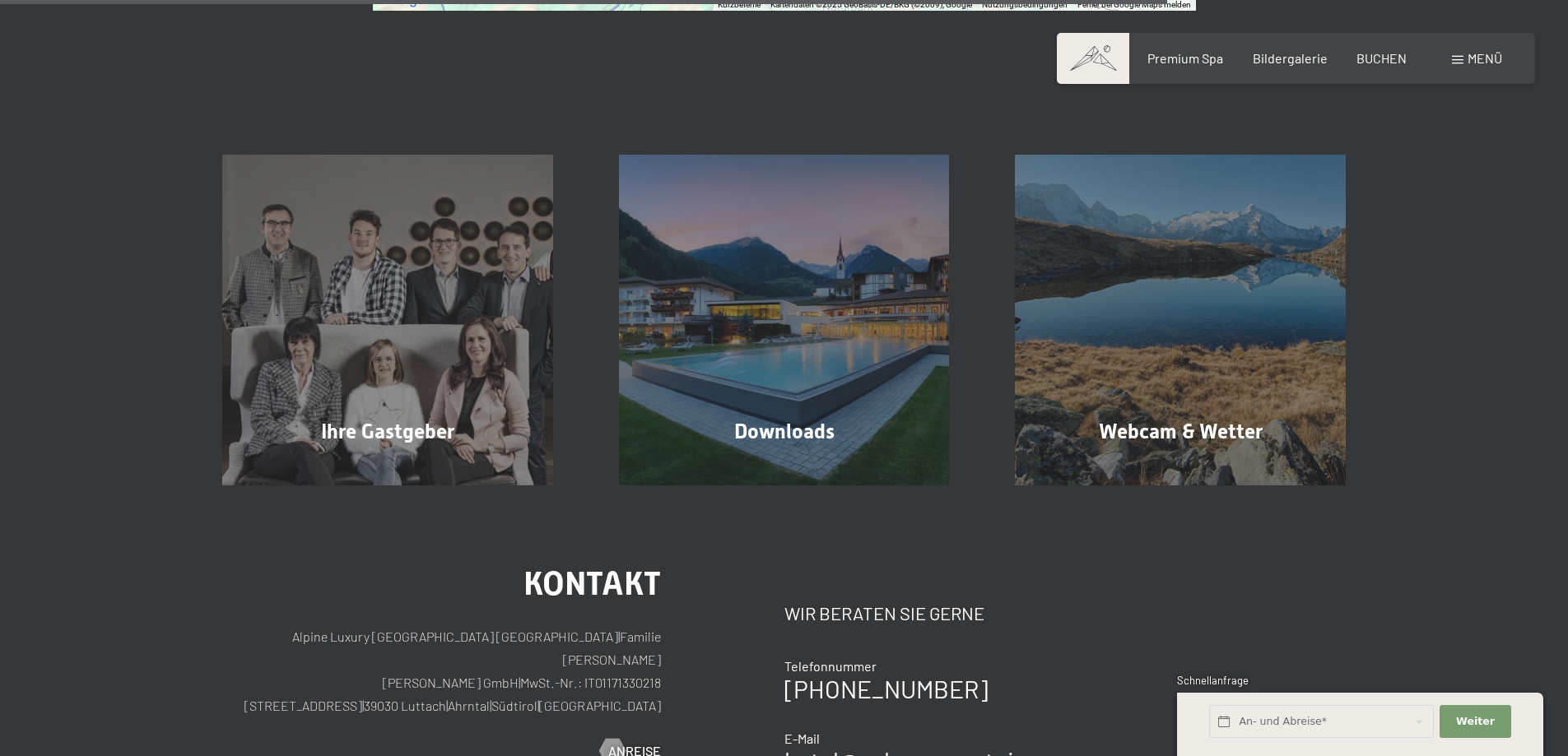
click at [1481, 56] on span "Menü" at bounding box center [1485, 58] width 35 height 16
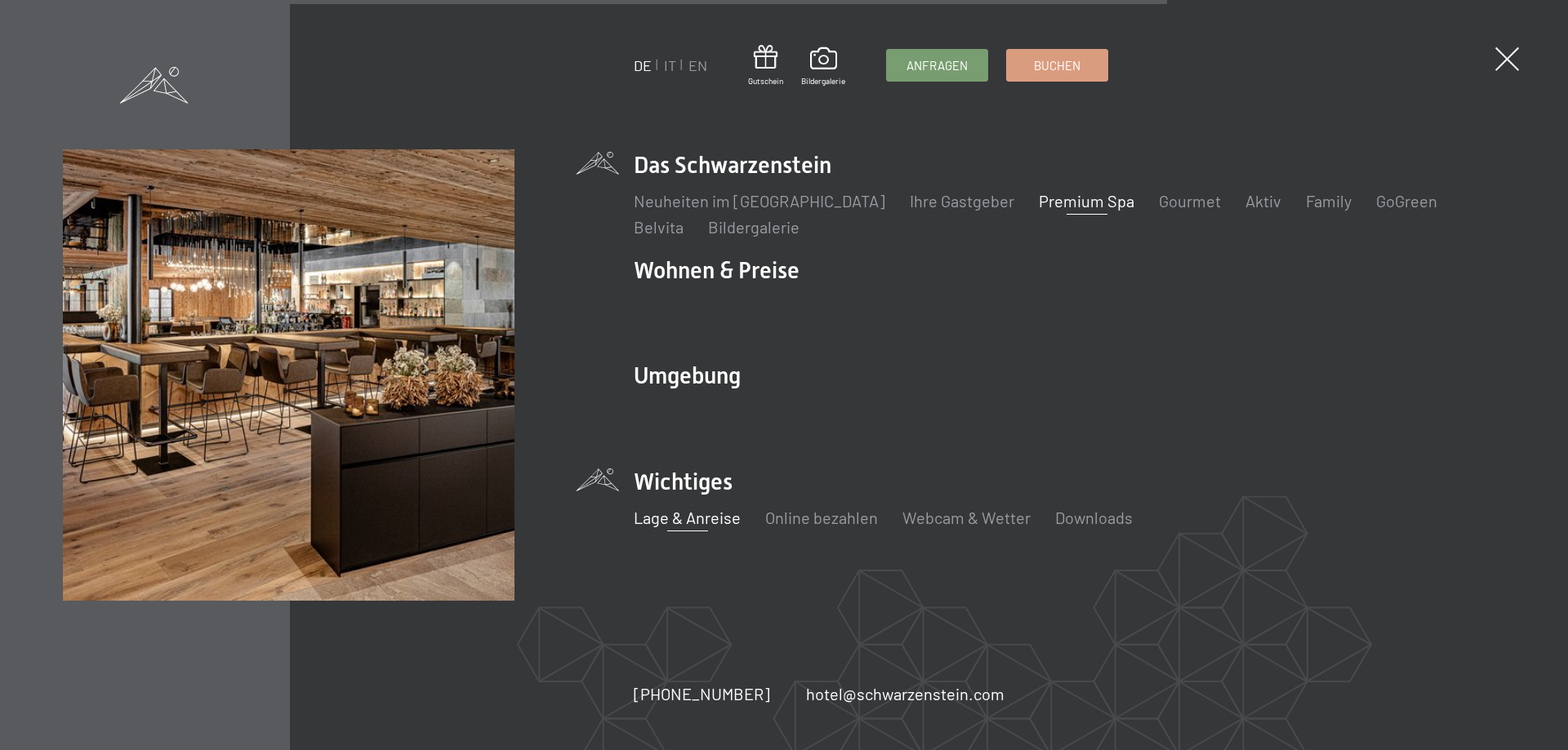
click at [1062, 200] on link "Premium Spa" at bounding box center [1086, 201] width 95 height 20
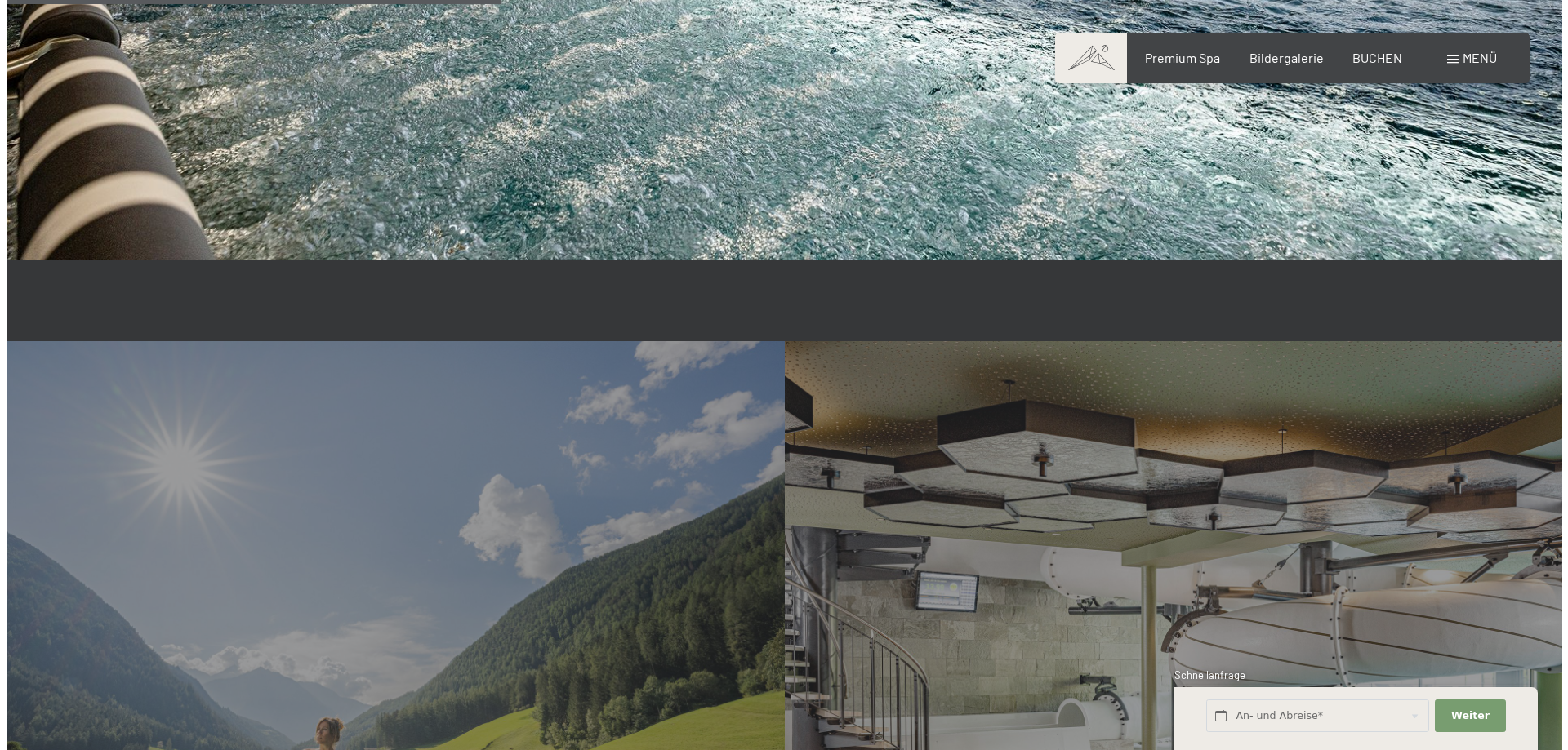
scroll to position [4326, 0]
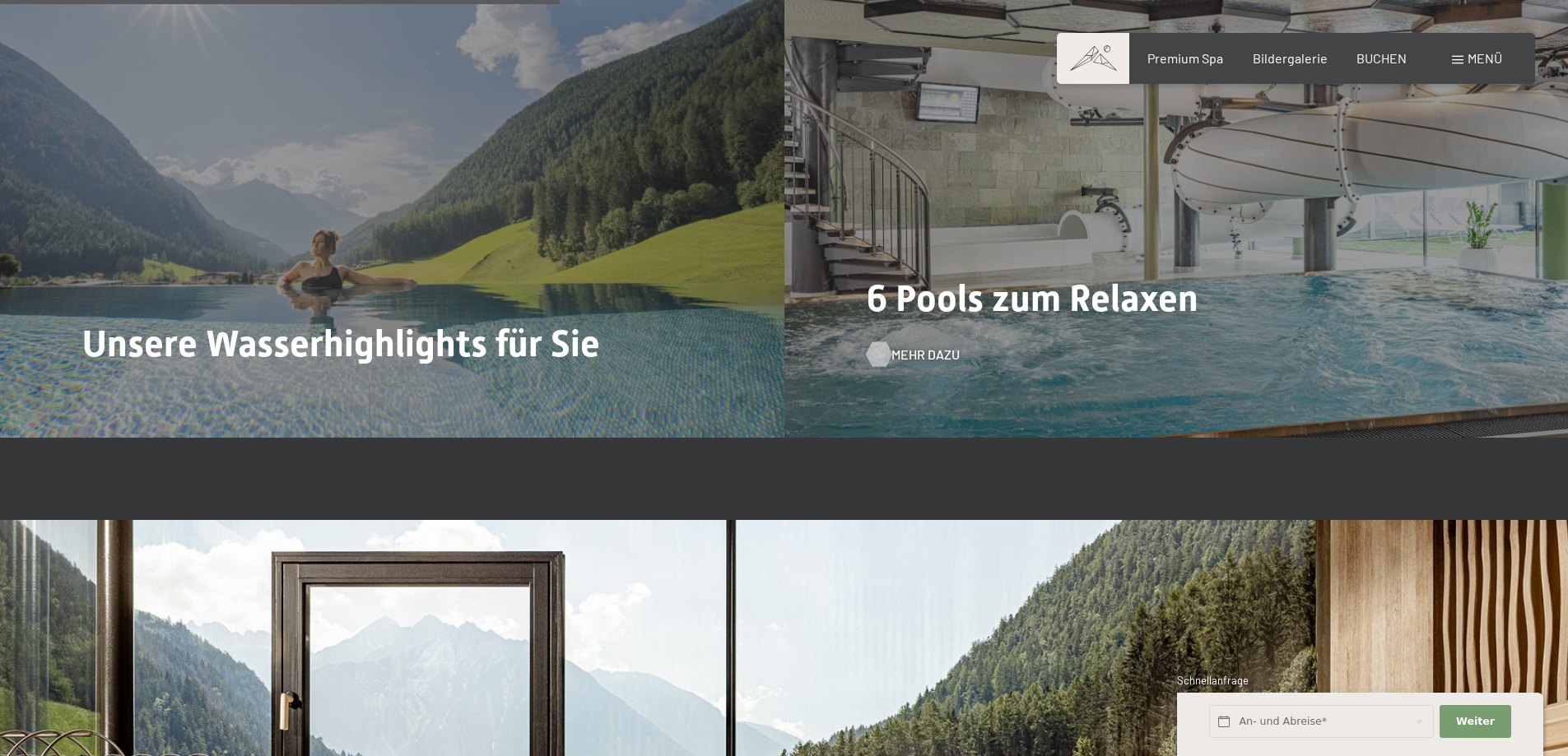
click at [929, 358] on span "Mehr dazu" at bounding box center [925, 354] width 68 height 18
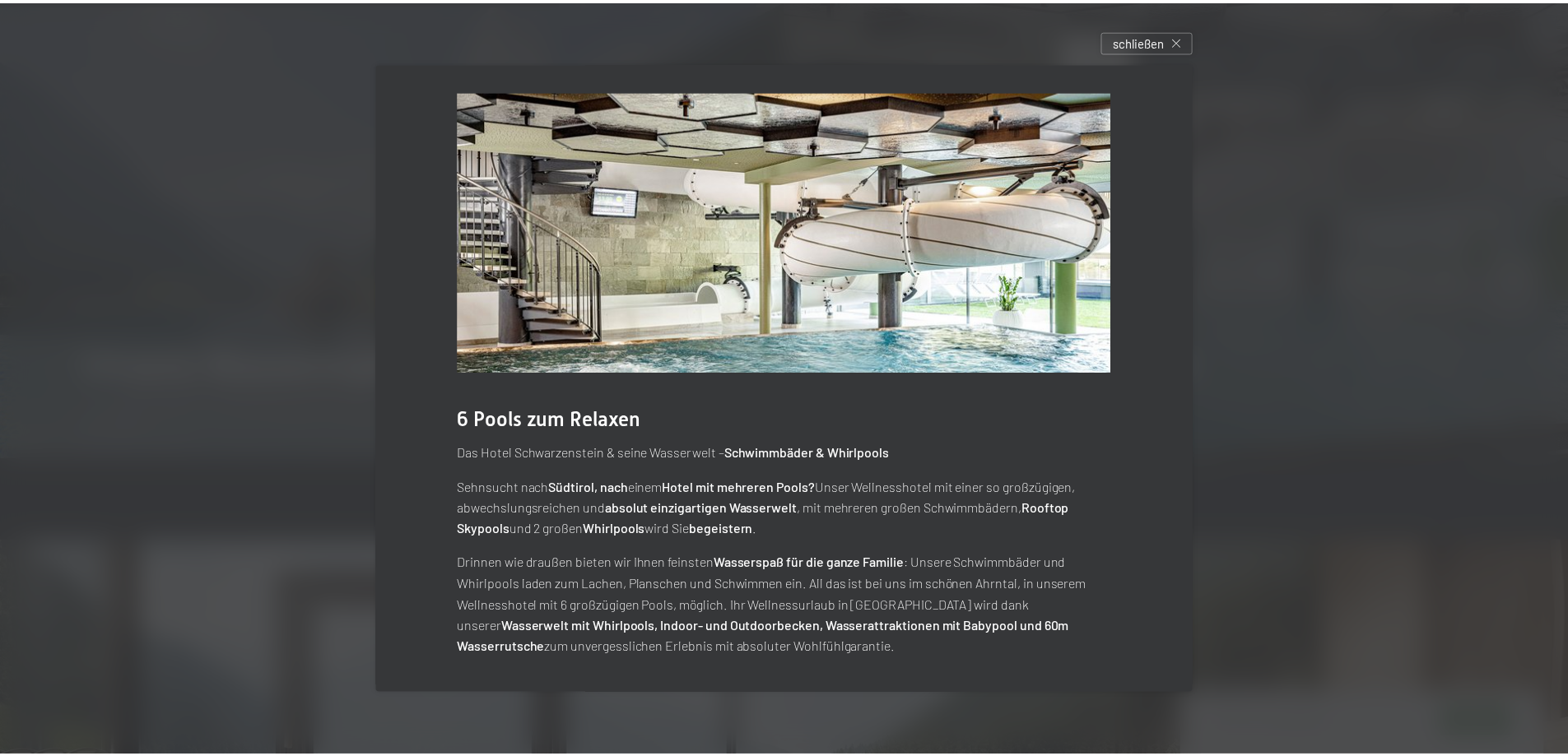
scroll to position [10, 0]
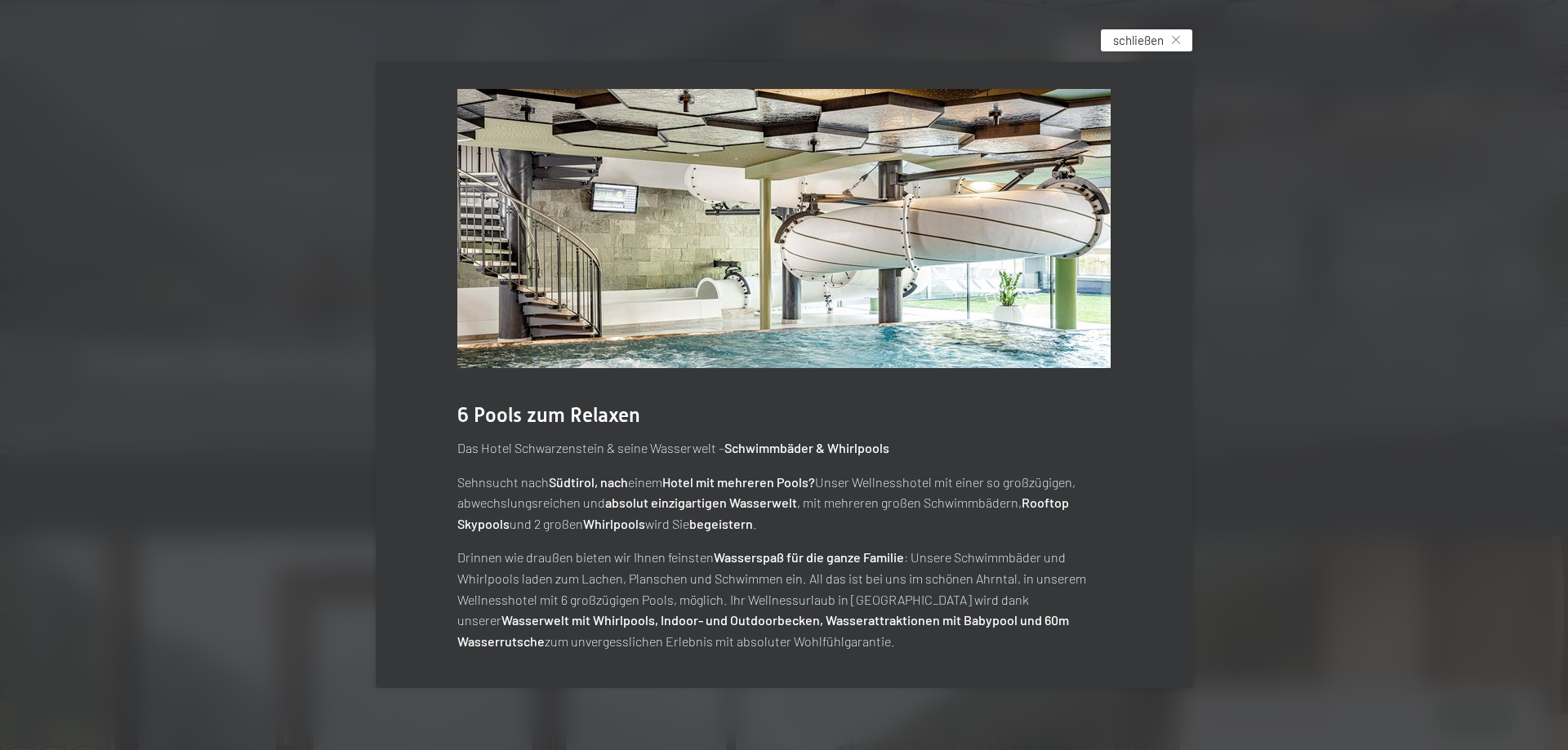
click at [1124, 43] on span "schließen" at bounding box center [1138, 41] width 51 height 17
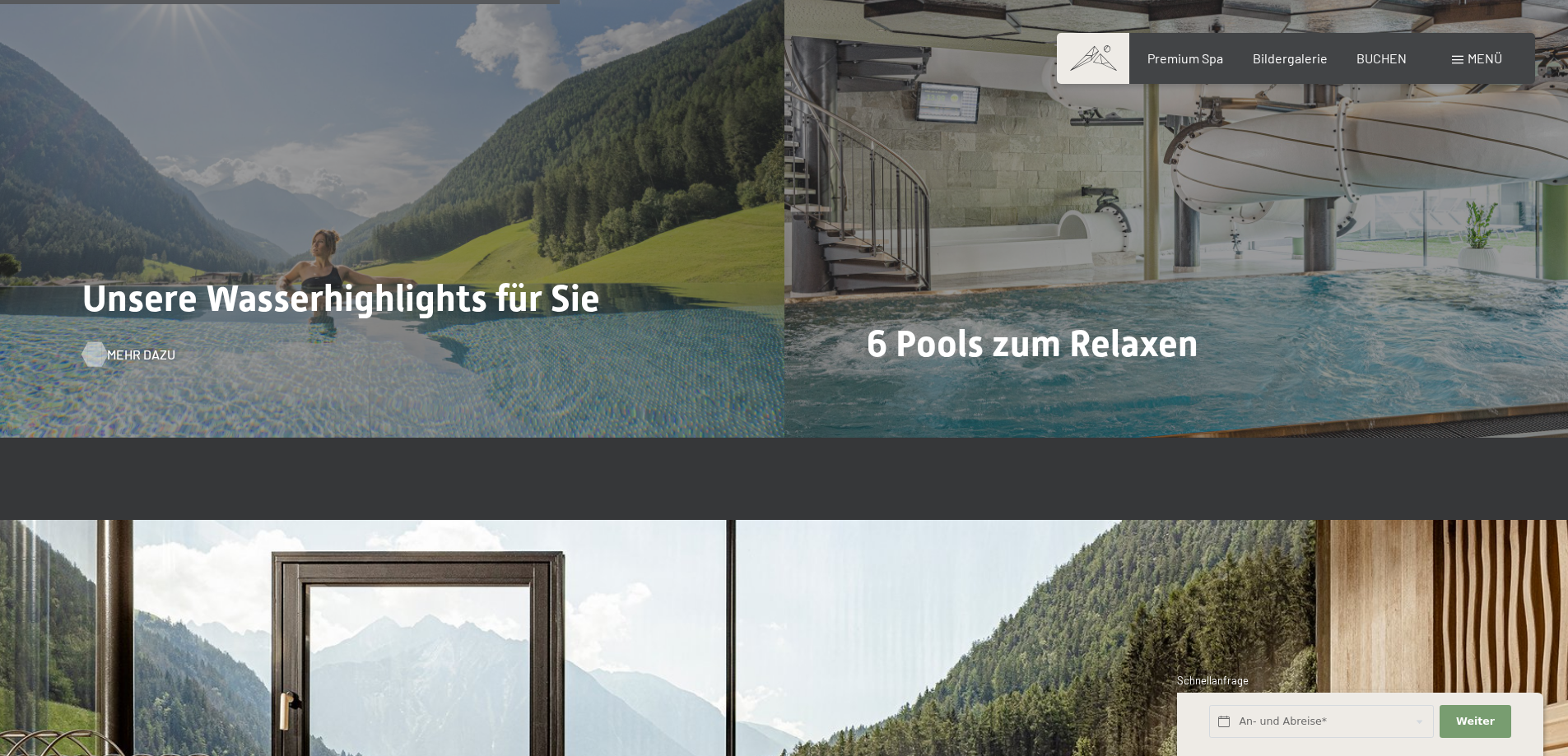
click at [153, 356] on span "Mehr dazu" at bounding box center [141, 354] width 68 height 18
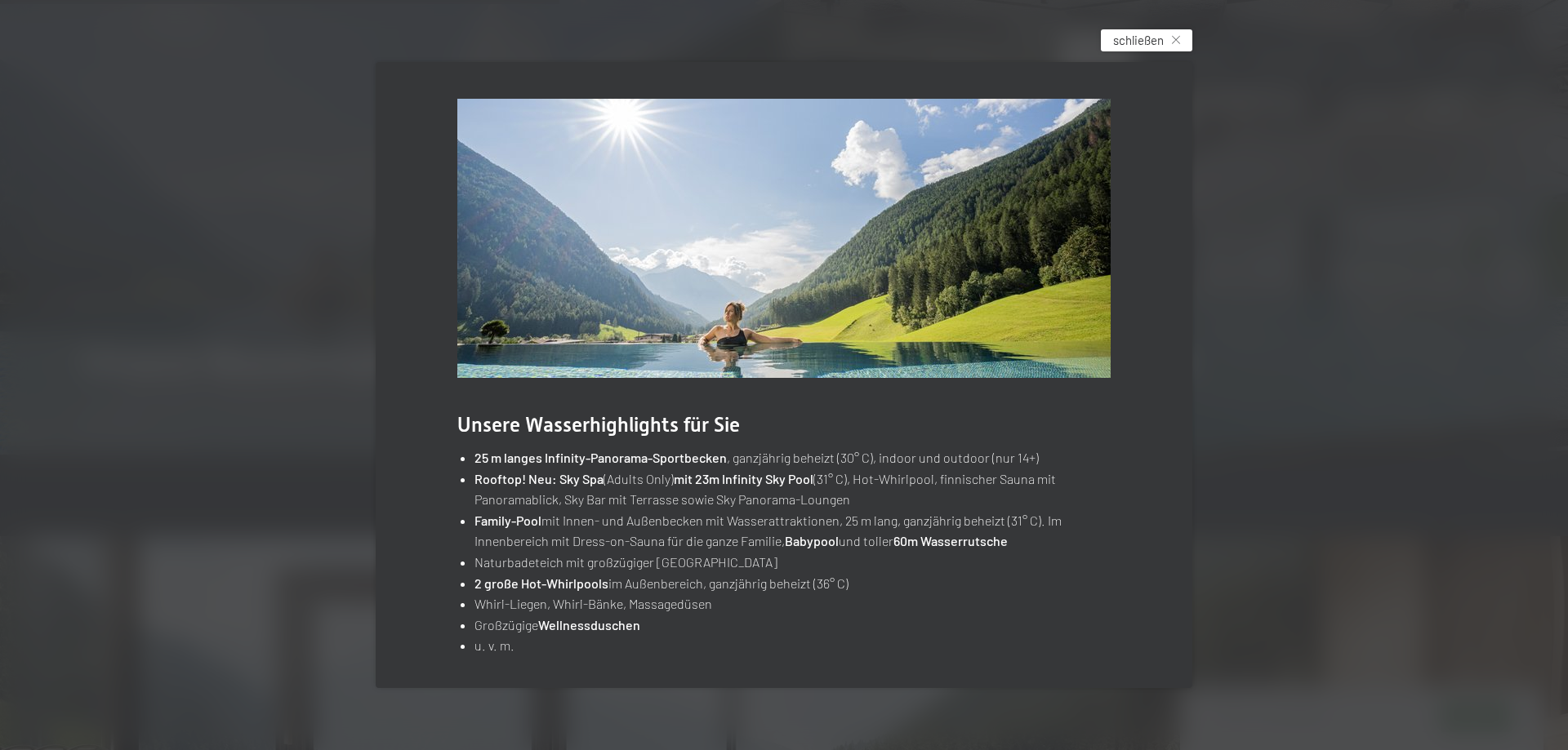
click at [1154, 36] on span "schließen" at bounding box center [1138, 41] width 51 height 17
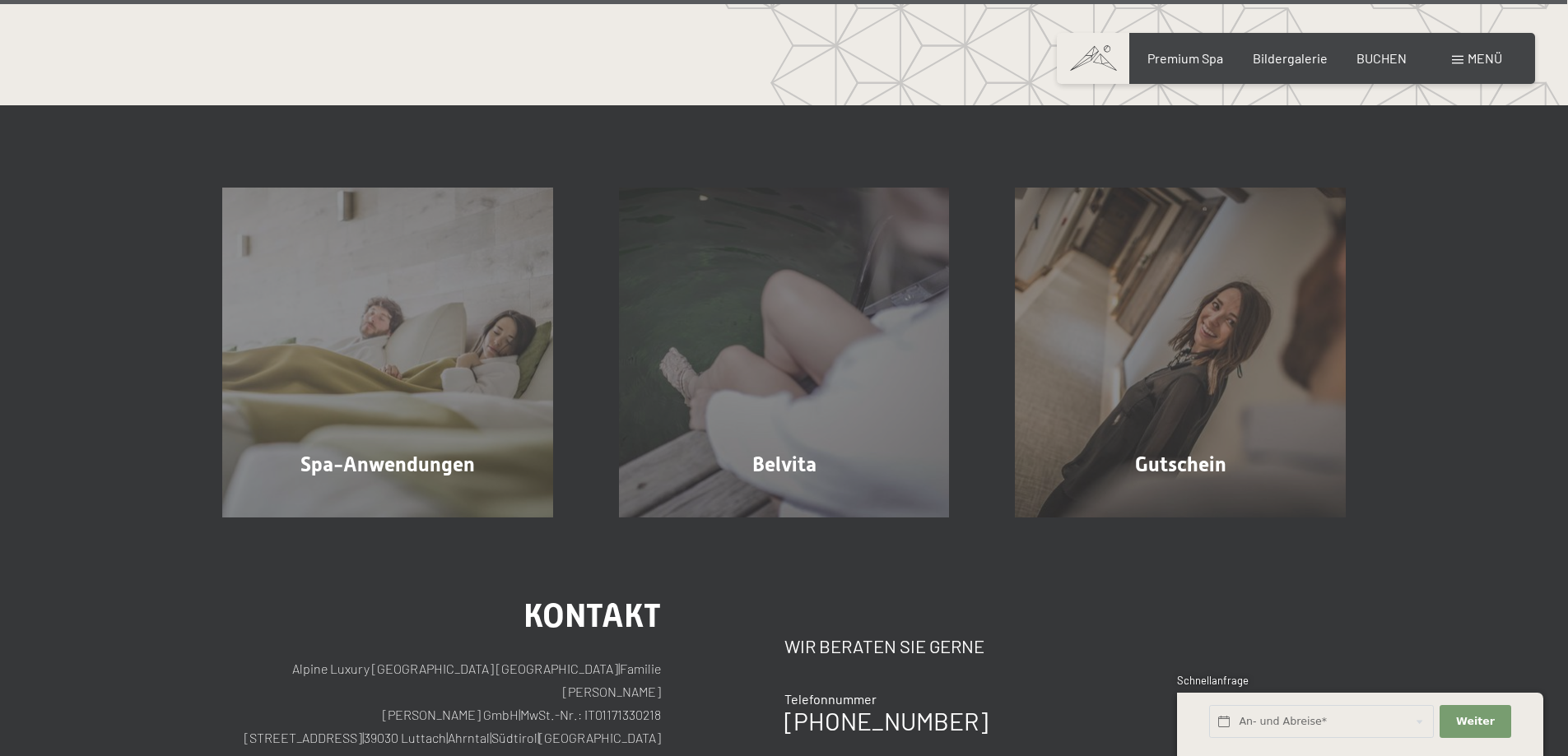
scroll to position [10555, 0]
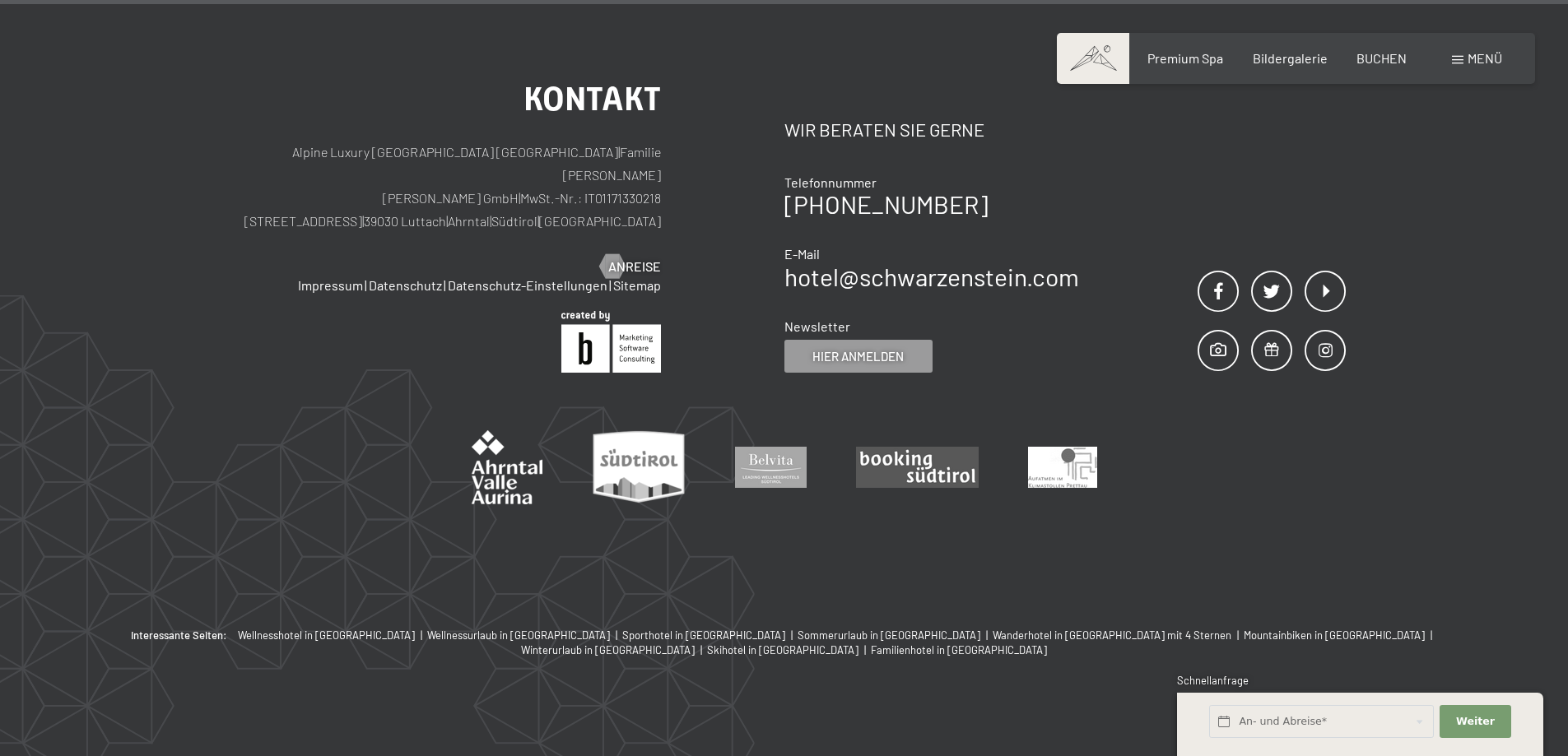
click at [1493, 59] on span "Menü" at bounding box center [1485, 58] width 35 height 16
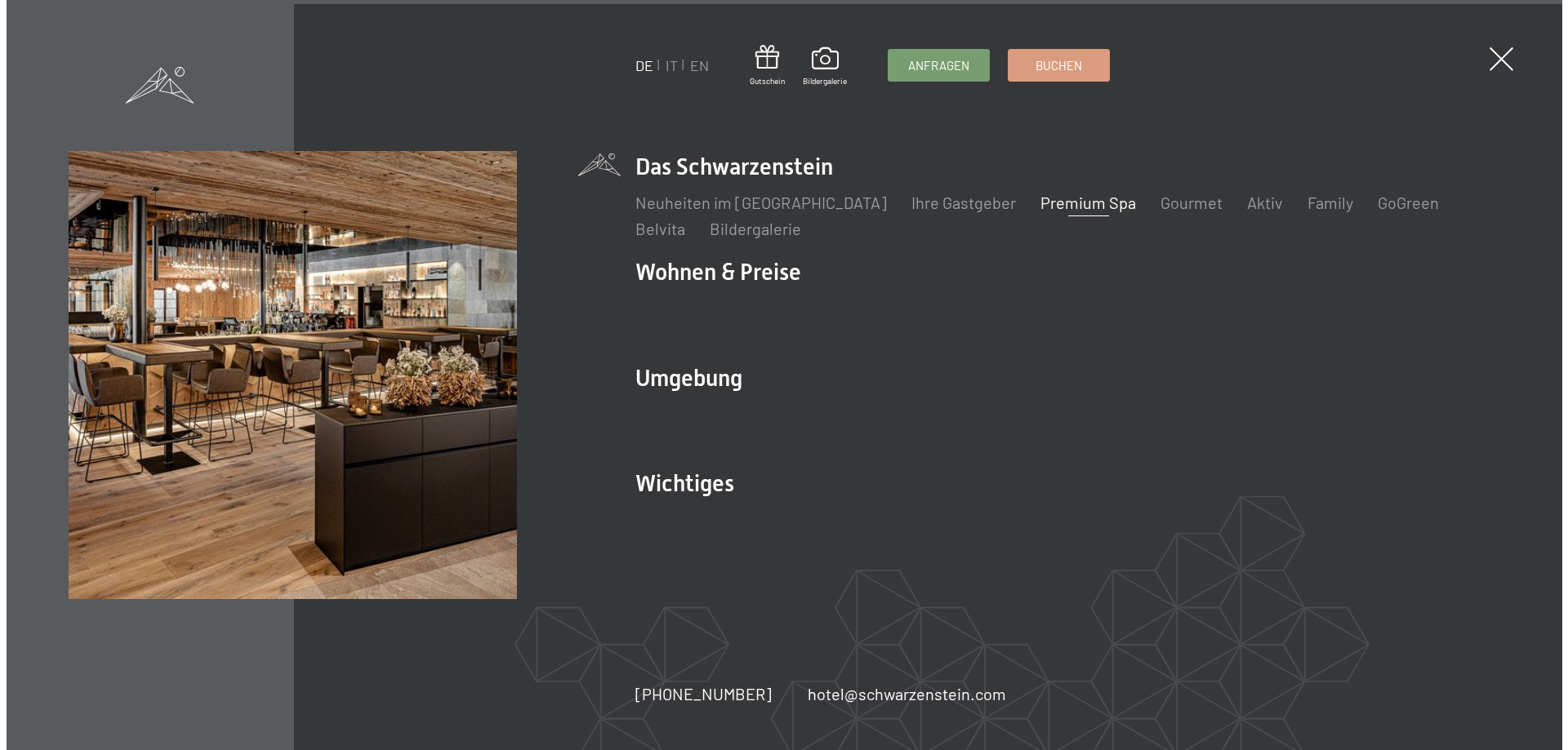
scroll to position [10499, 0]
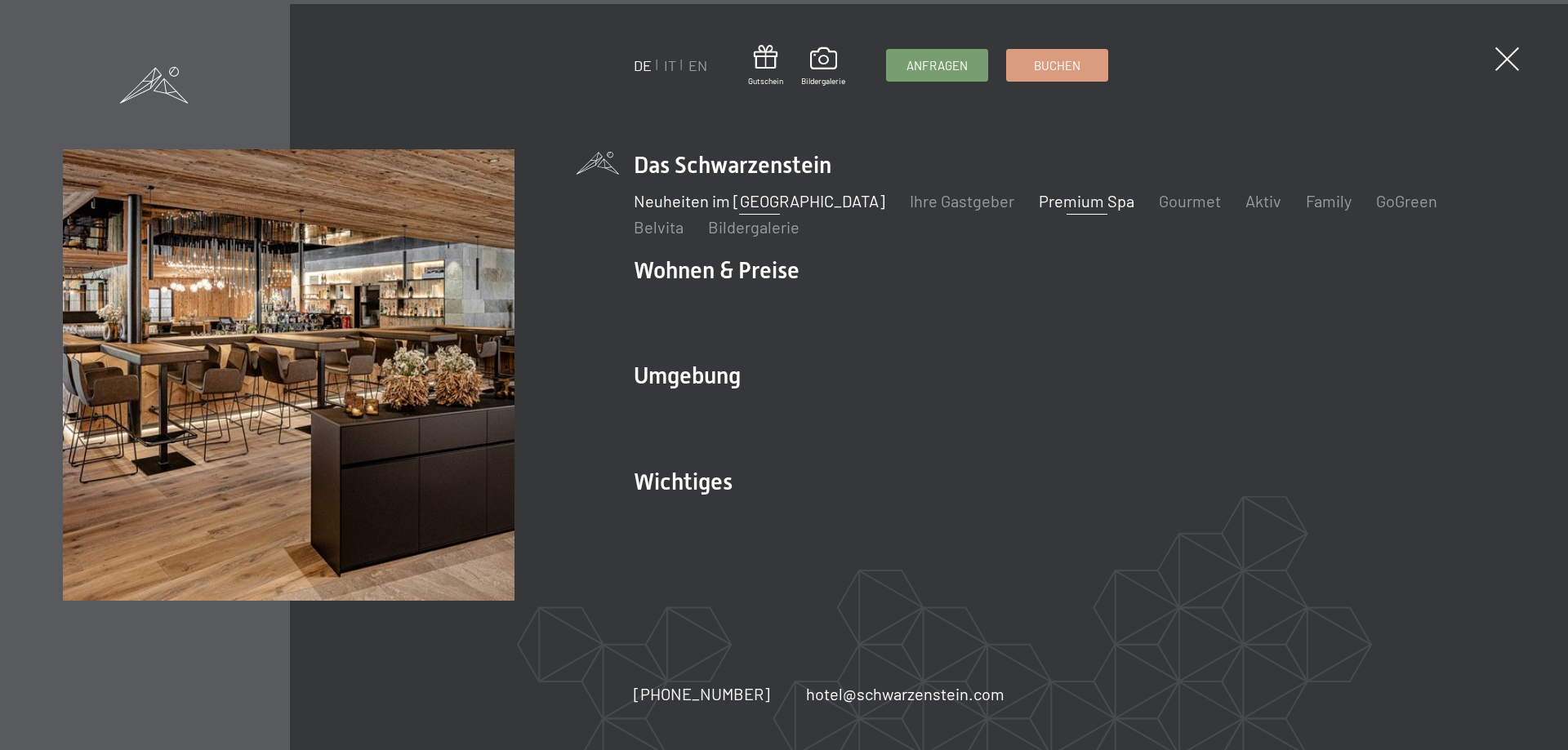
click at [797, 196] on link "Neuheiten im [GEOGRAPHIC_DATA]" at bounding box center [759, 201] width 252 height 20
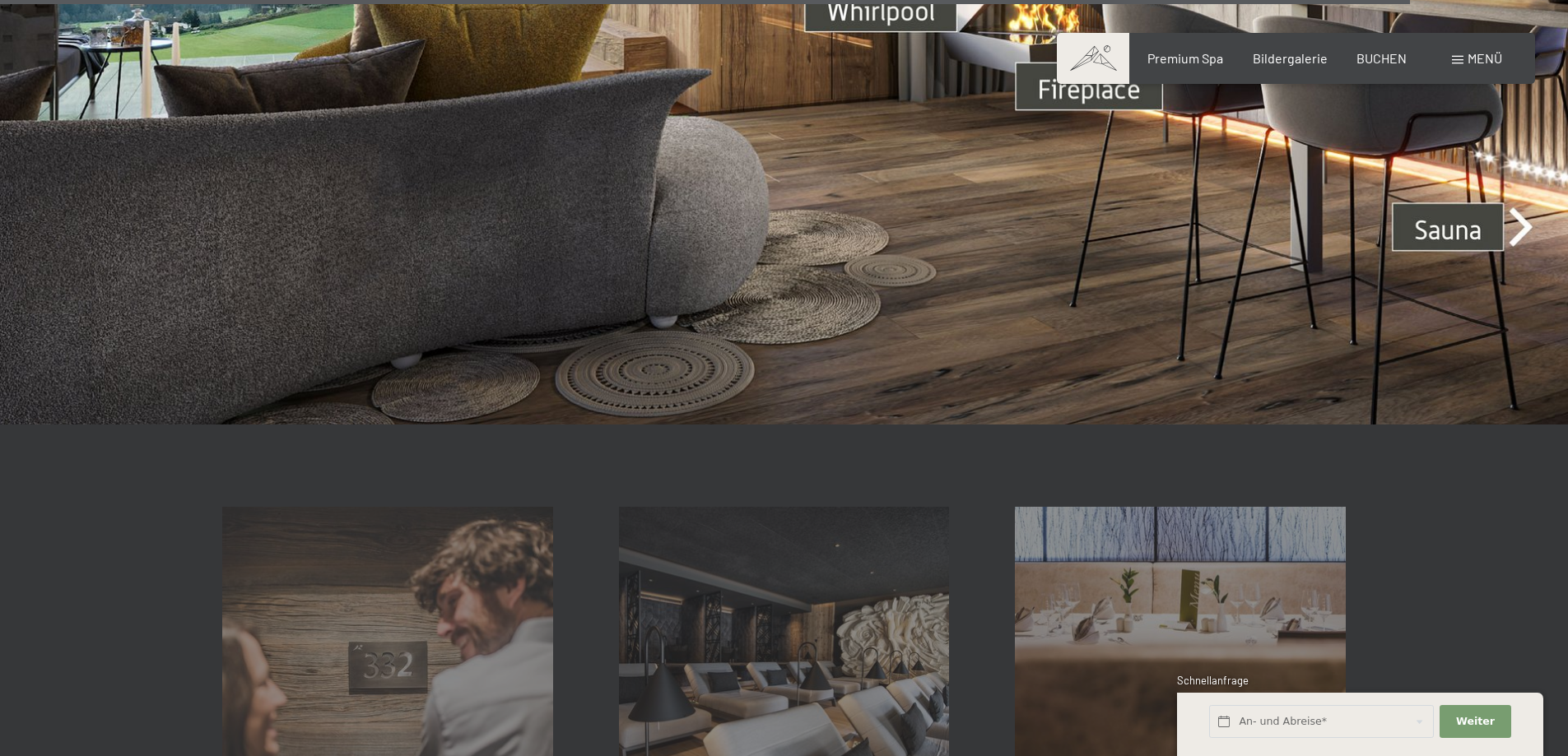
scroll to position [5759, 0]
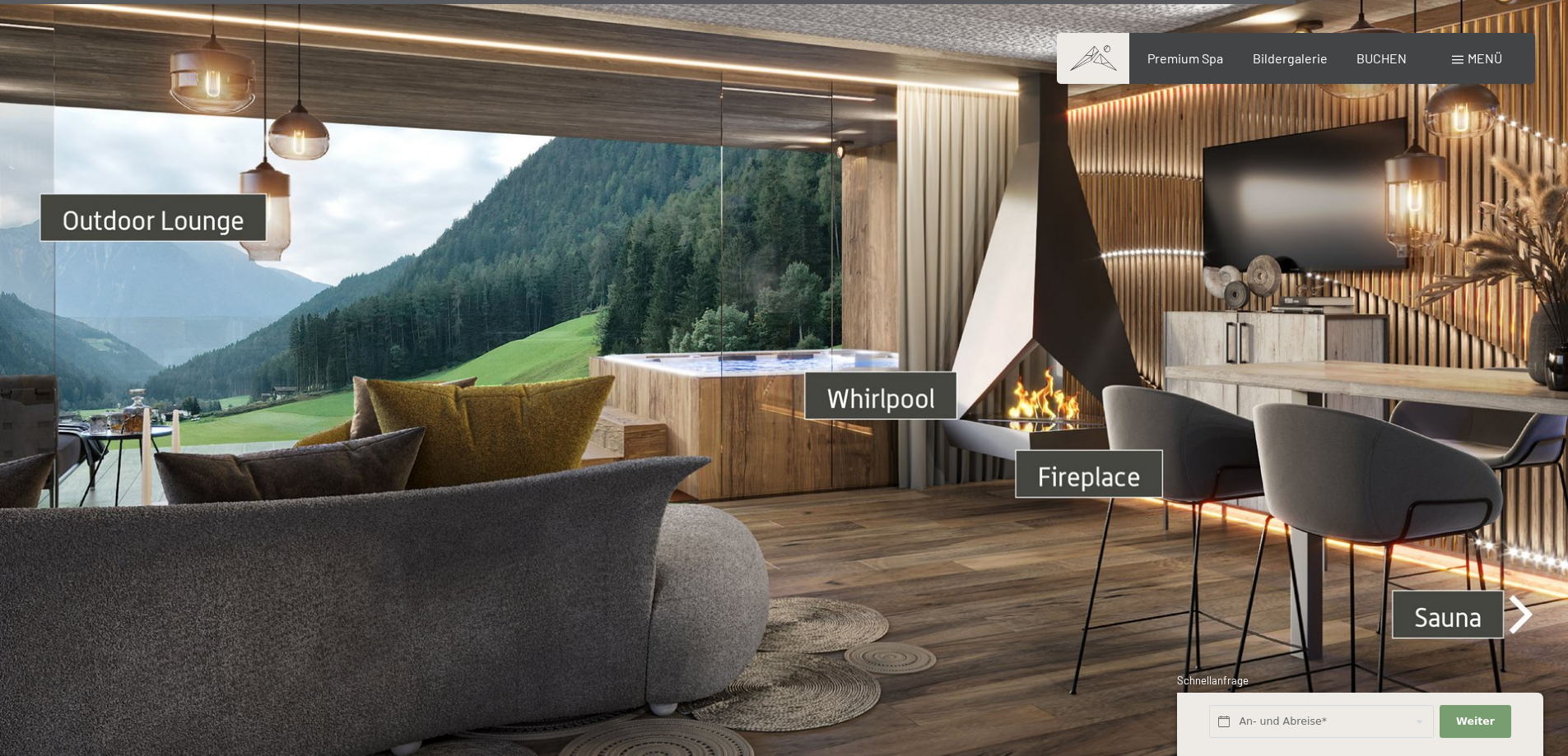
click at [1526, 580] on img at bounding box center [784, 372] width 1568 height 882
click at [1525, 589] on img at bounding box center [784, 372] width 1568 height 882
click at [1462, 58] on span at bounding box center [1457, 59] width 11 height 8
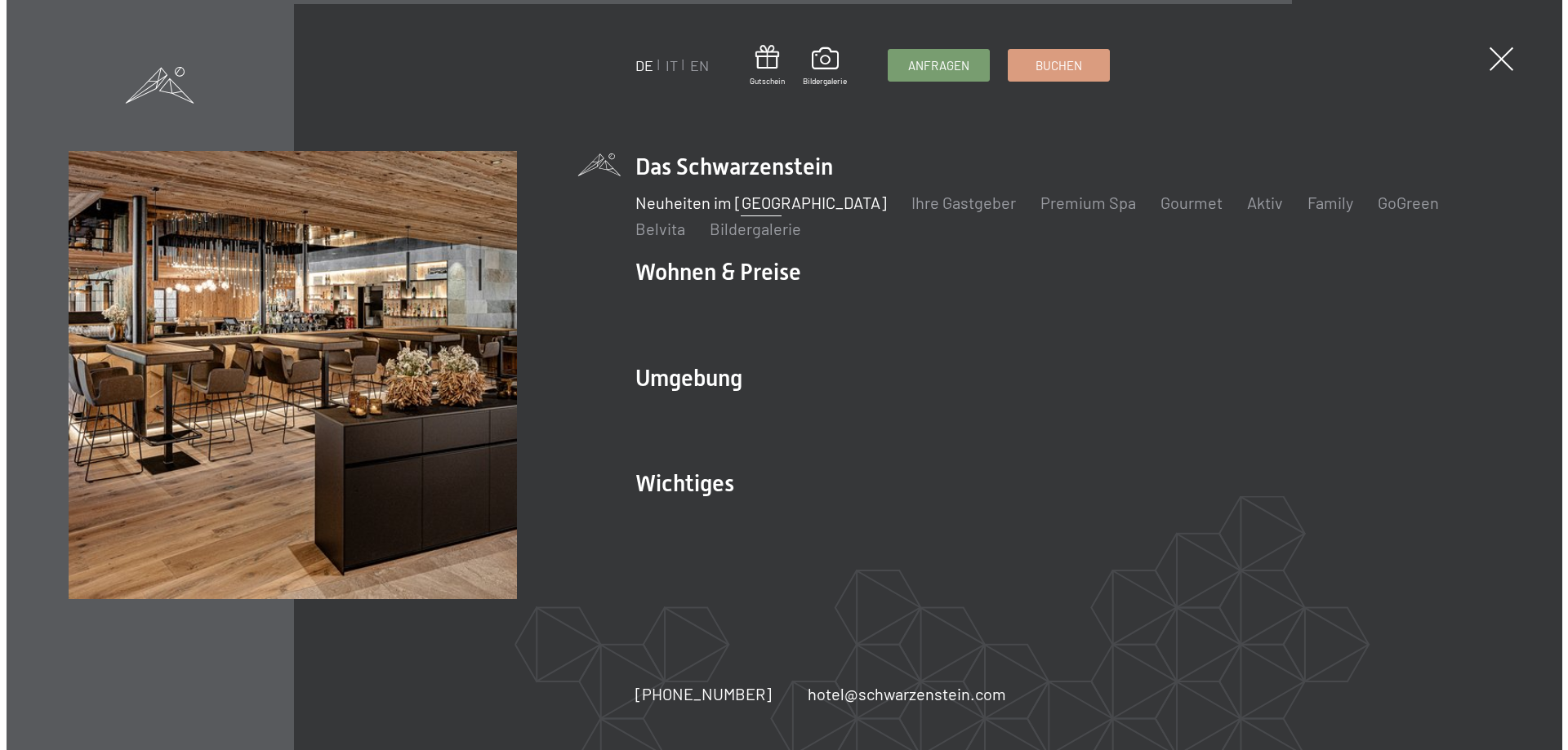
scroll to position [5742, 0]
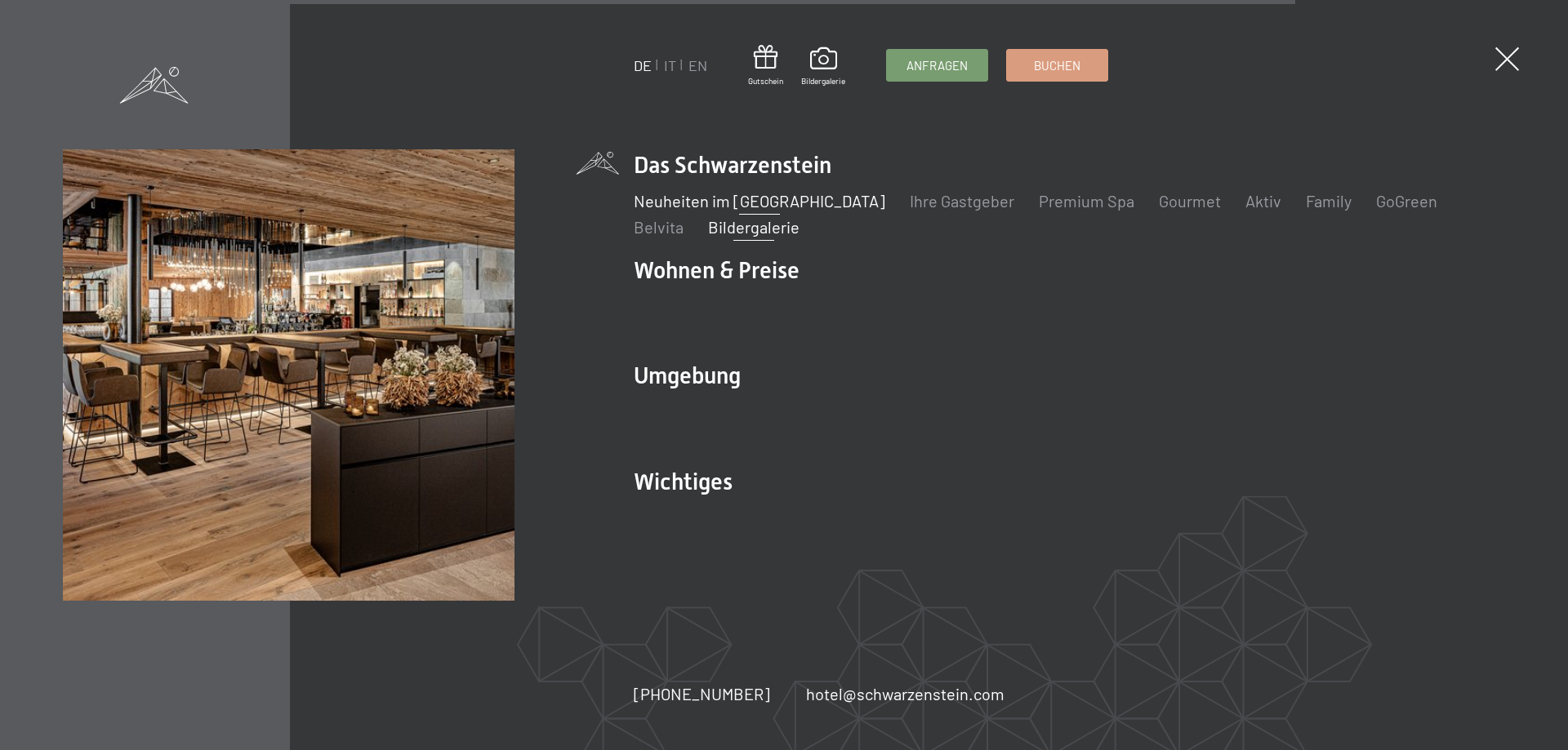
click at [708, 223] on link "Bildergalerie" at bounding box center [754, 227] width 92 height 20
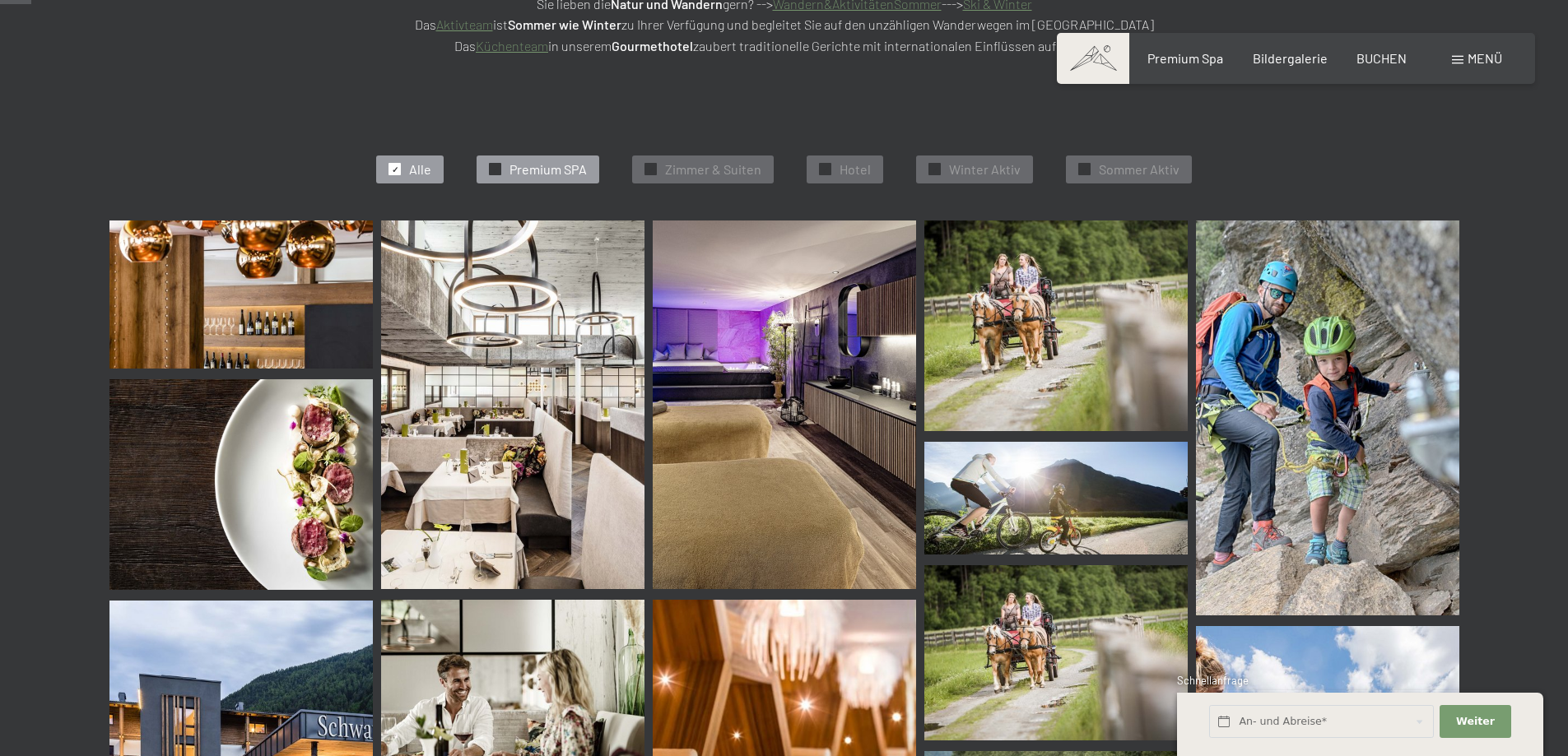
click at [503, 166] on div "✓ Premium SPA" at bounding box center [537, 169] width 123 height 28
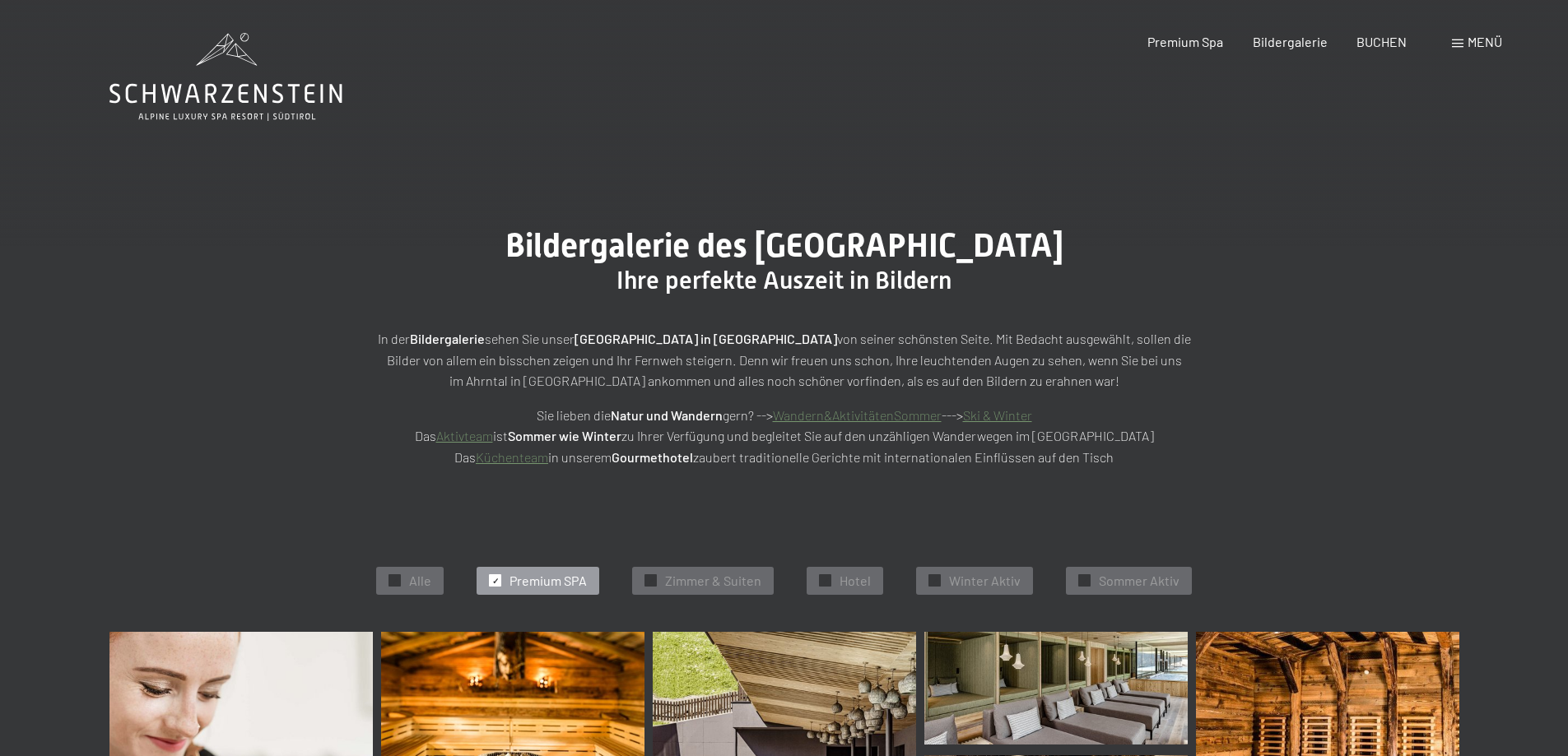
click at [824, 568] on div "✓ Hotel" at bounding box center [845, 581] width 77 height 28
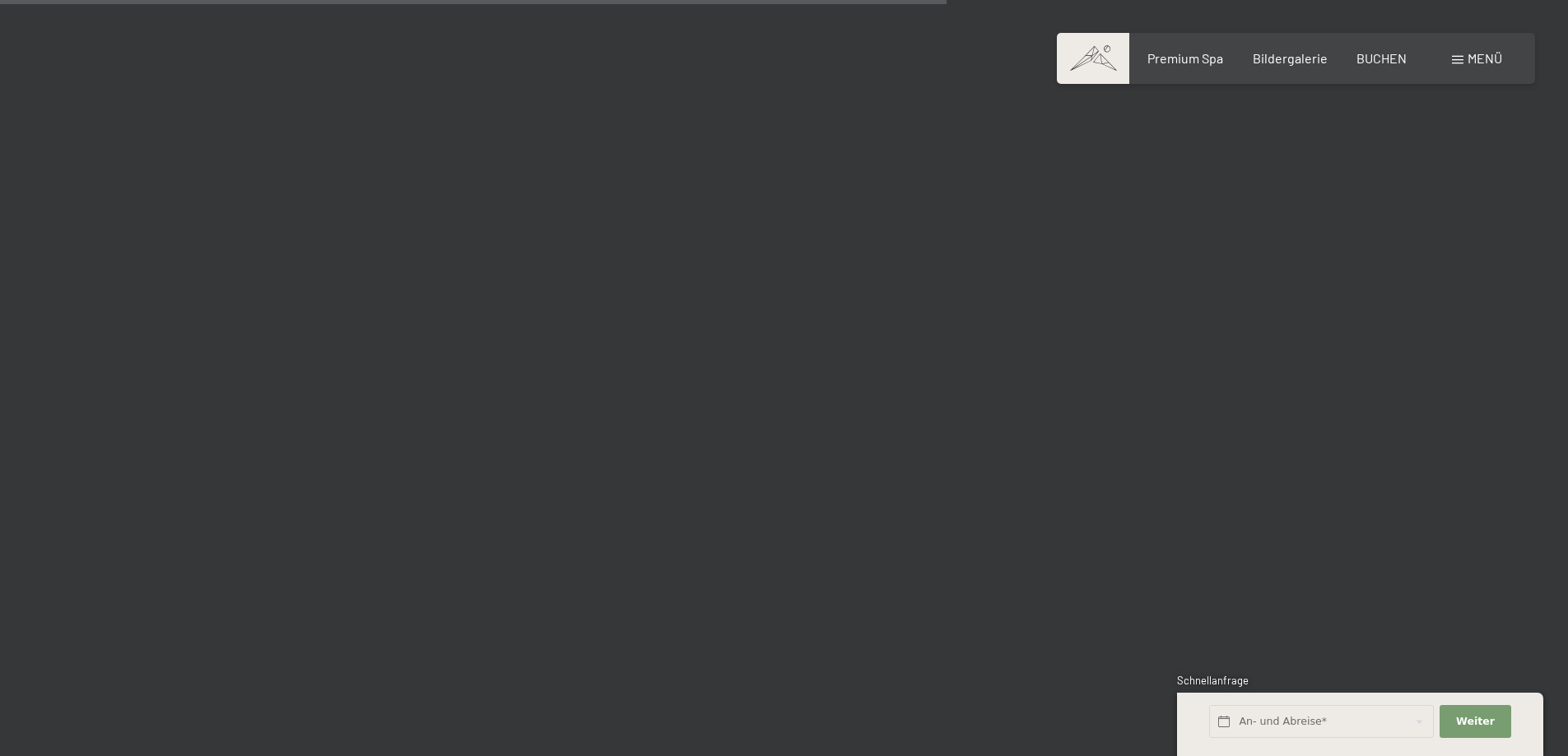
scroll to position [2225, 0]
